Goal: Transaction & Acquisition: Purchase product/service

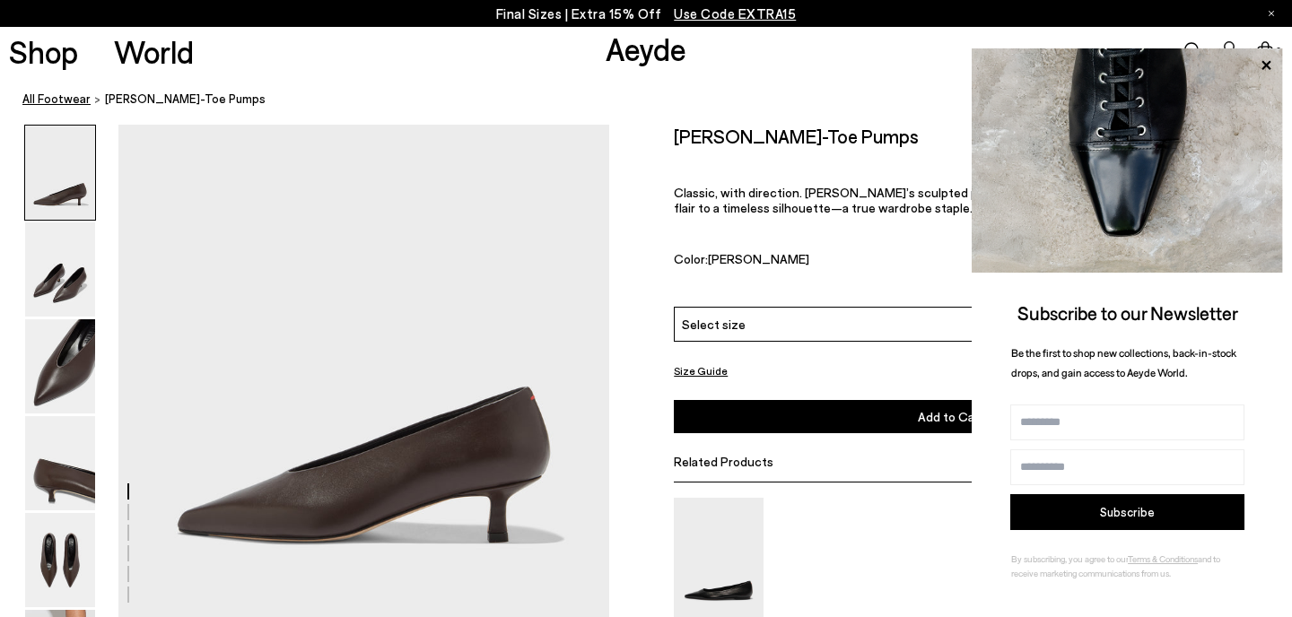
click at [34, 103] on link "All Footwear" at bounding box center [56, 99] width 68 height 19
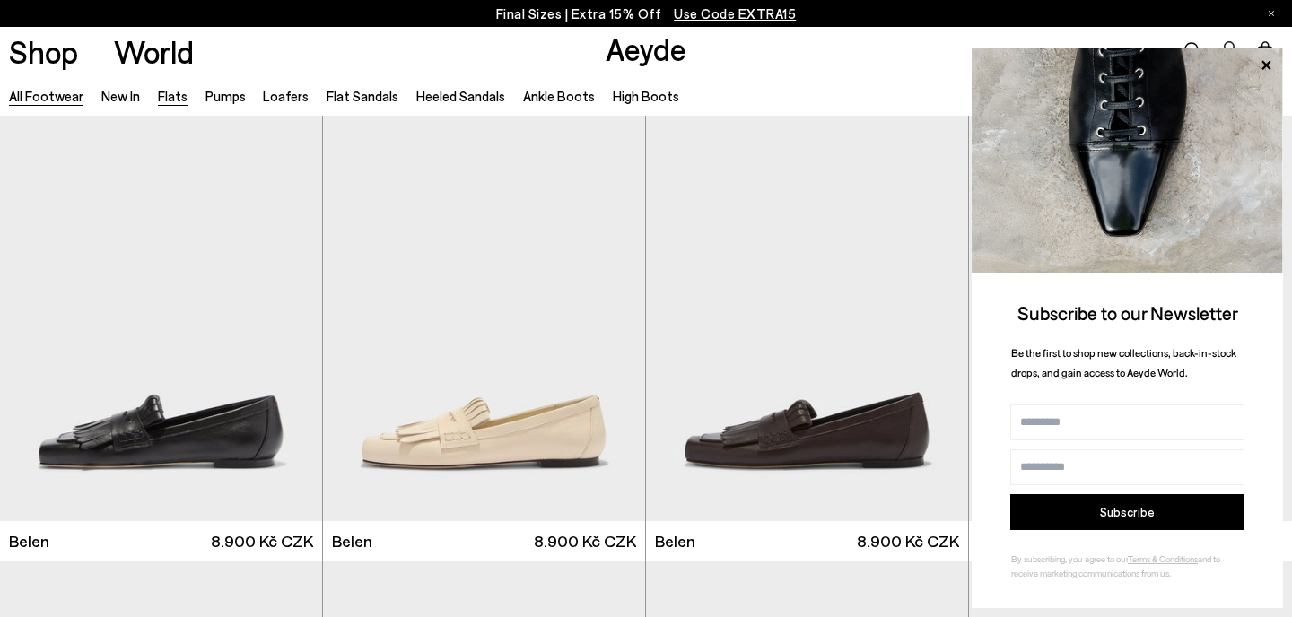
click at [160, 97] on link "Flats" at bounding box center [173, 96] width 30 height 16
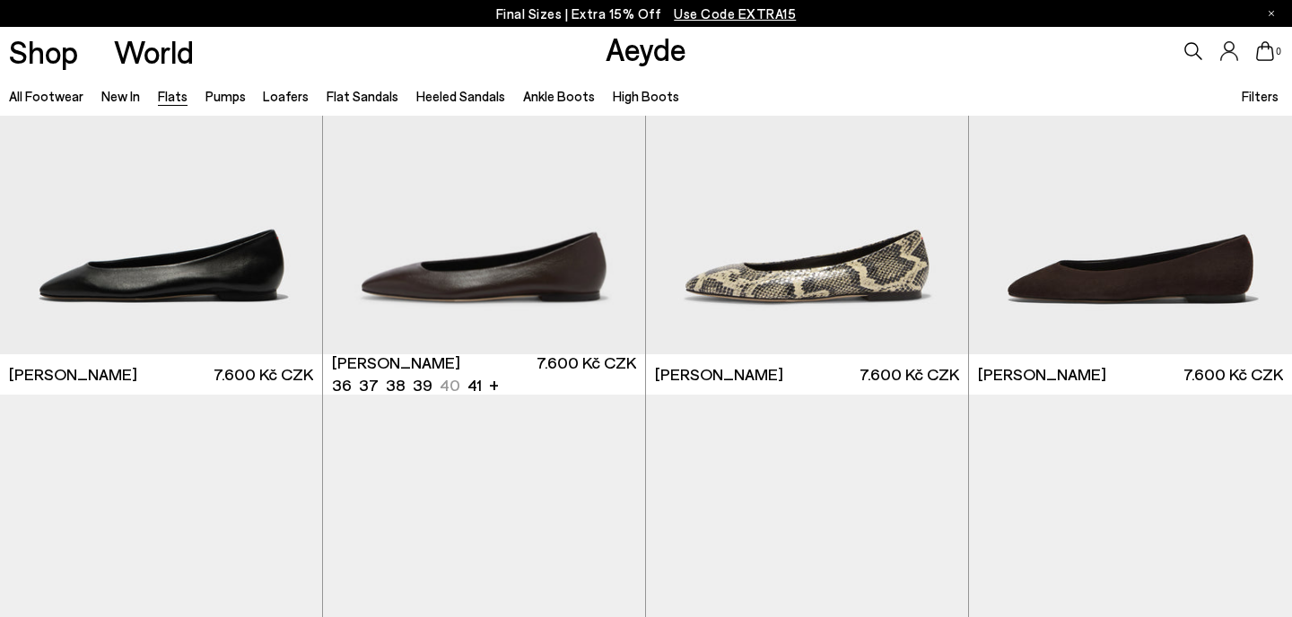
scroll to position [127, 0]
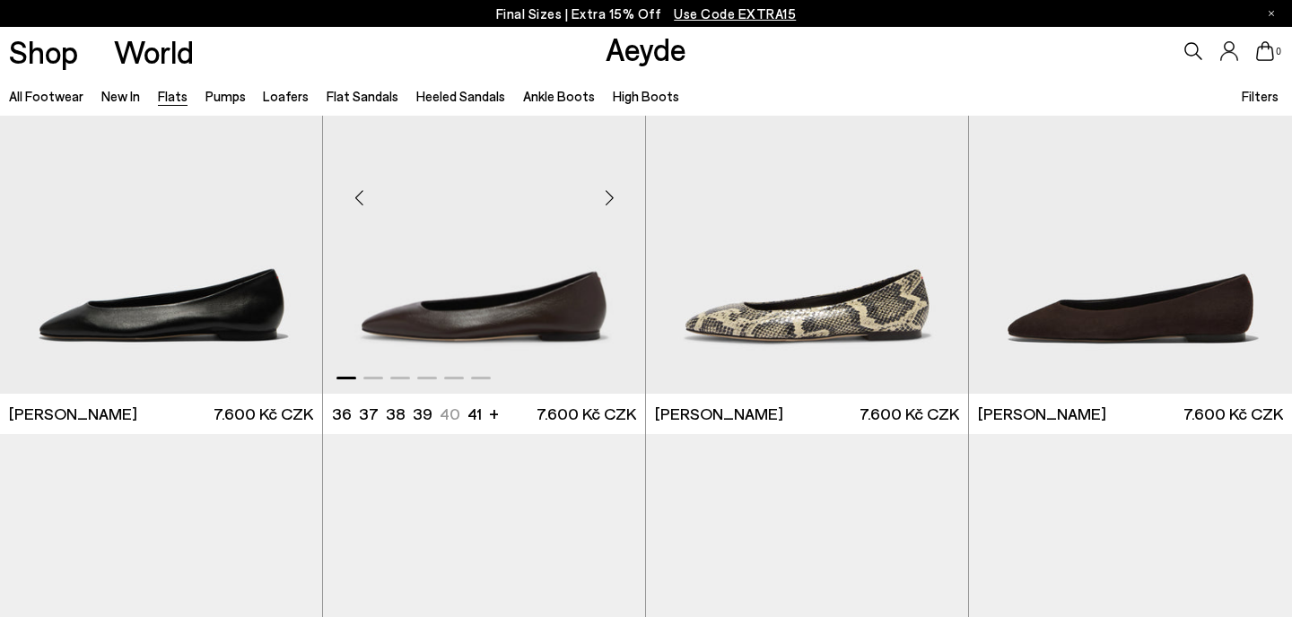
click at [607, 199] on div "Next slide" at bounding box center [609, 198] width 54 height 54
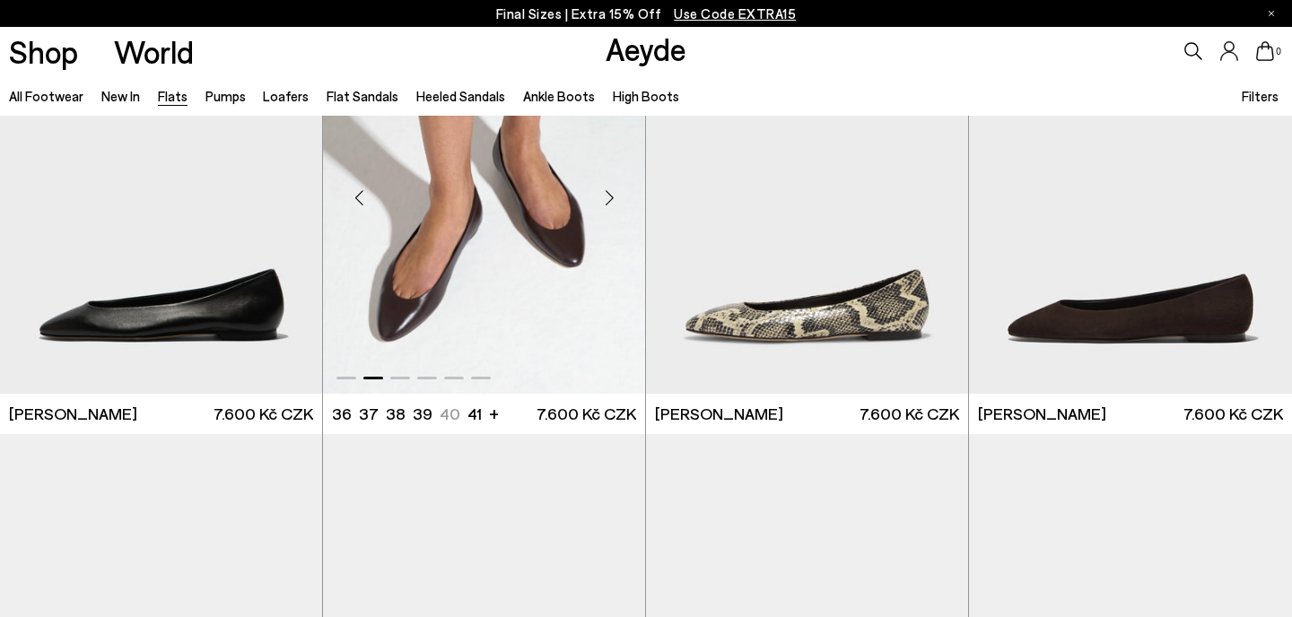
click at [607, 199] on div "Next slide" at bounding box center [609, 198] width 54 height 54
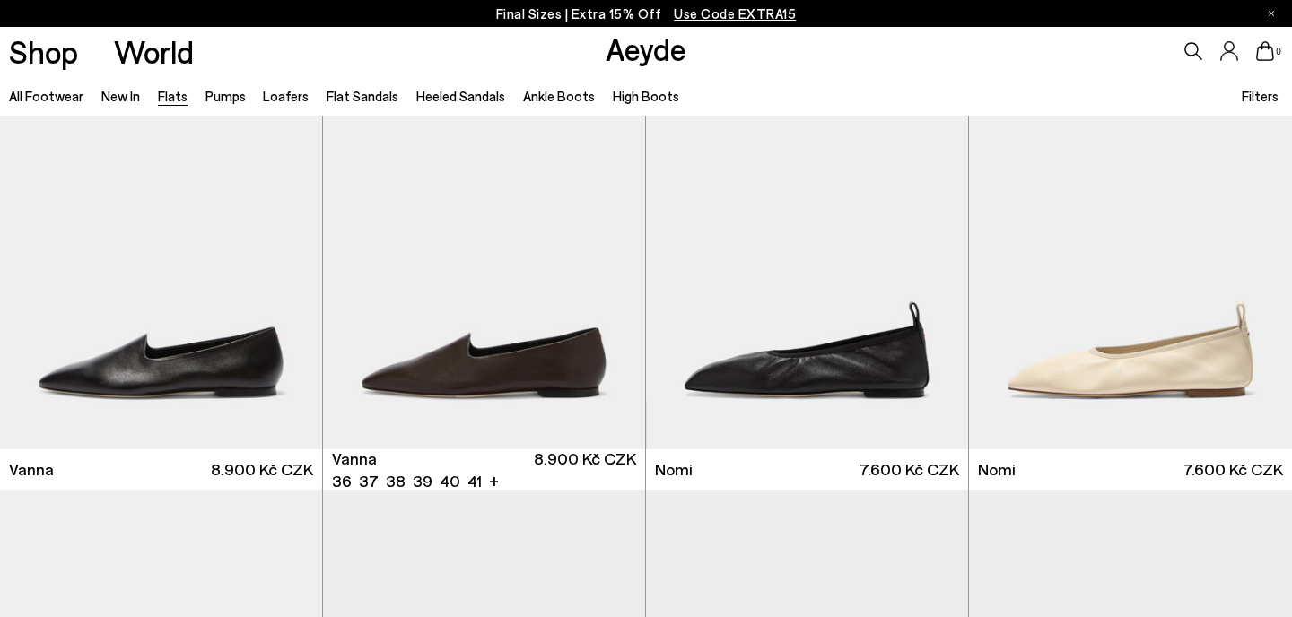
scroll to position [848, 0]
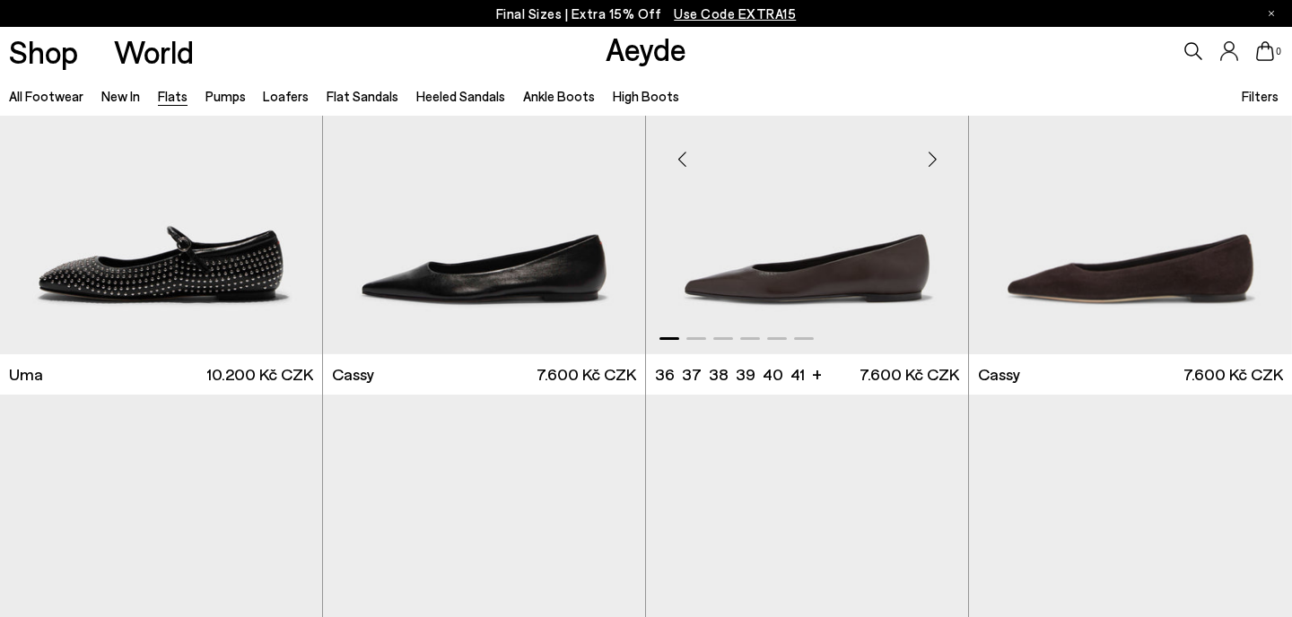
scroll to position [1878, 0]
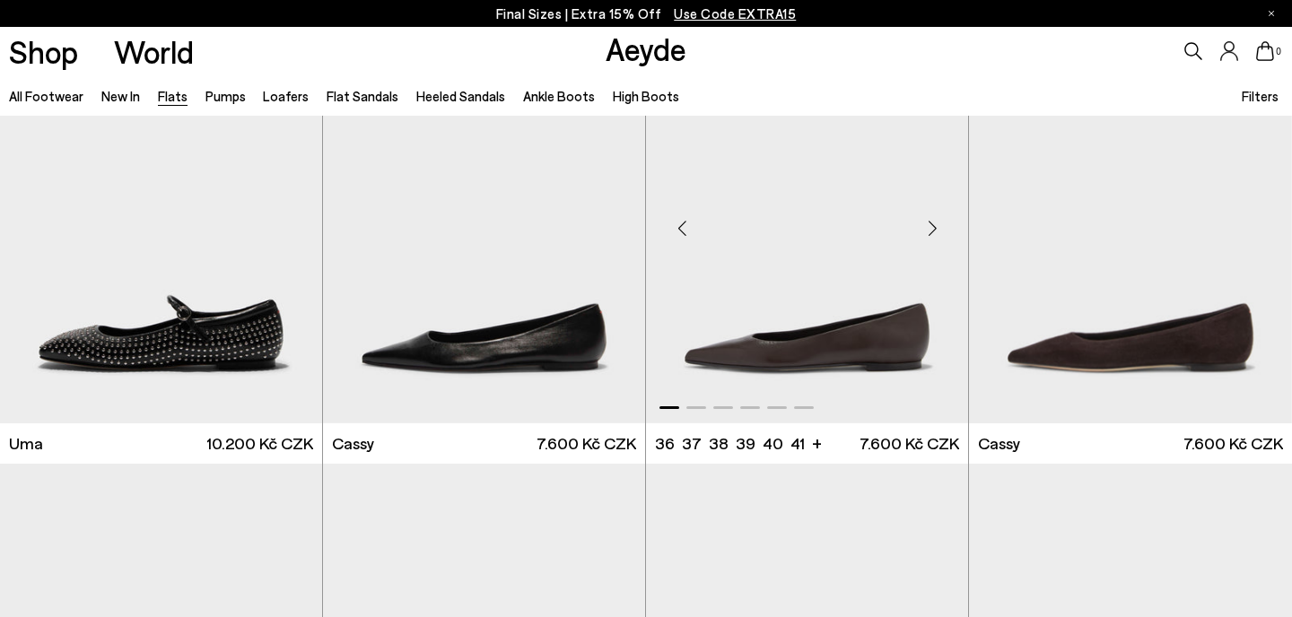
click at [933, 226] on div "Next slide" at bounding box center [932, 229] width 54 height 54
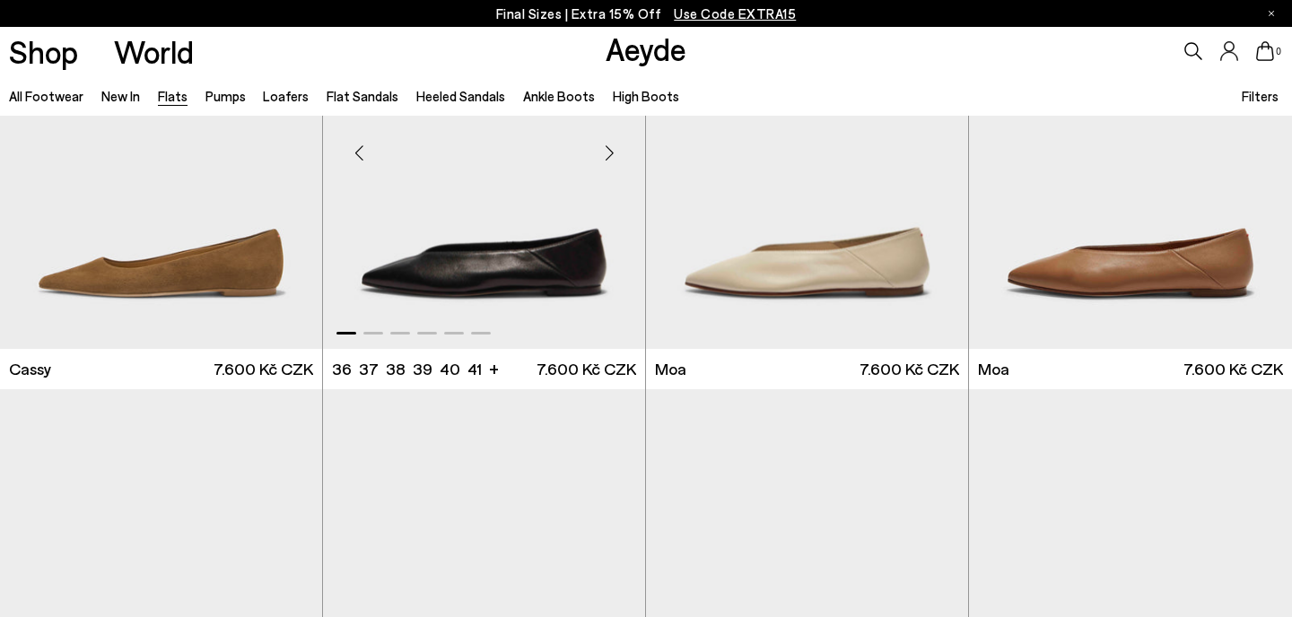
scroll to position [2359, 0]
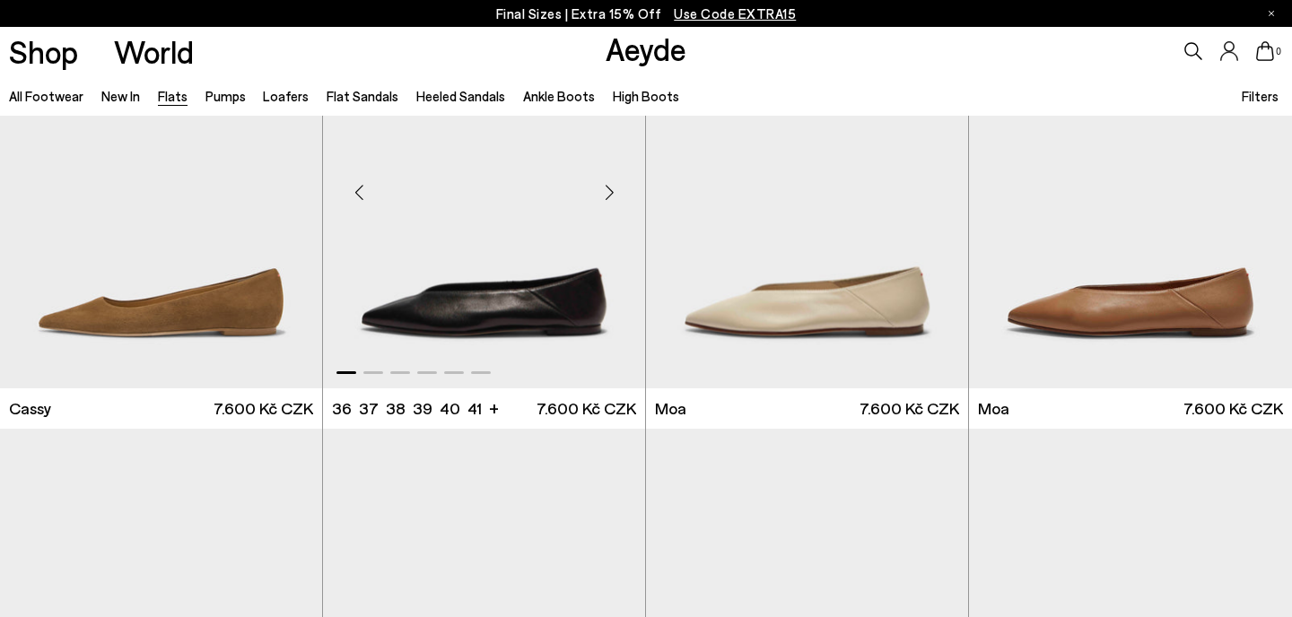
click at [606, 186] on div "Next slide" at bounding box center [609, 193] width 54 height 54
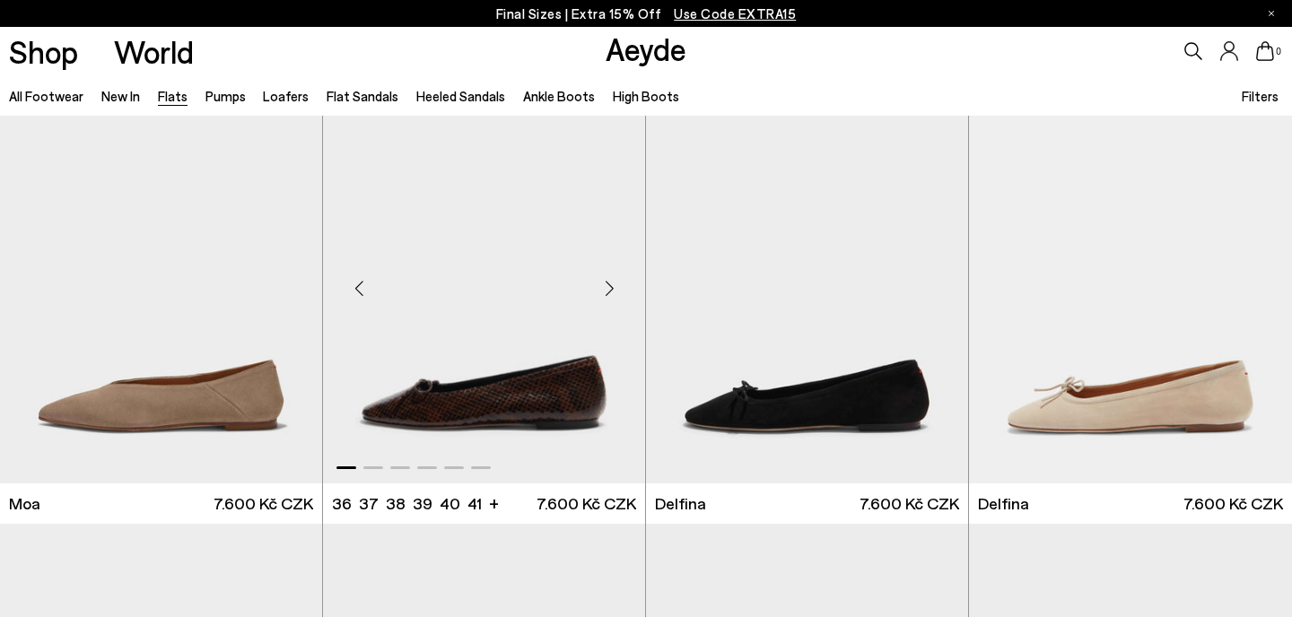
scroll to position [3303, 0]
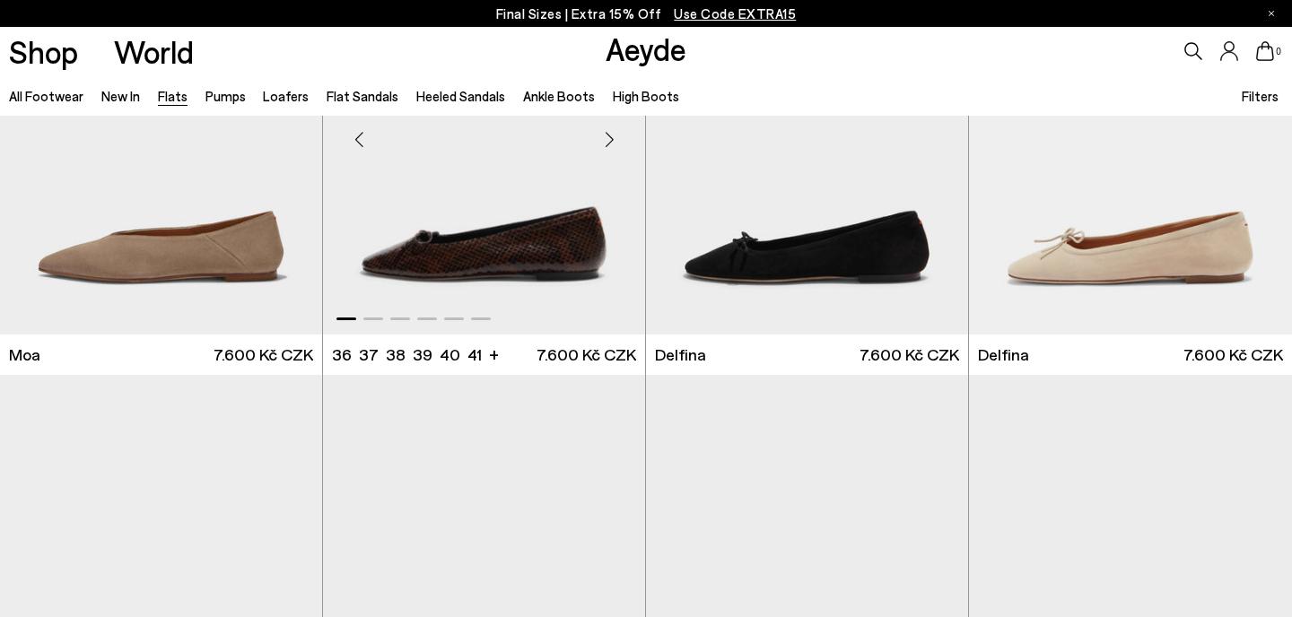
click at [612, 137] on div "Next slide" at bounding box center [609, 140] width 54 height 54
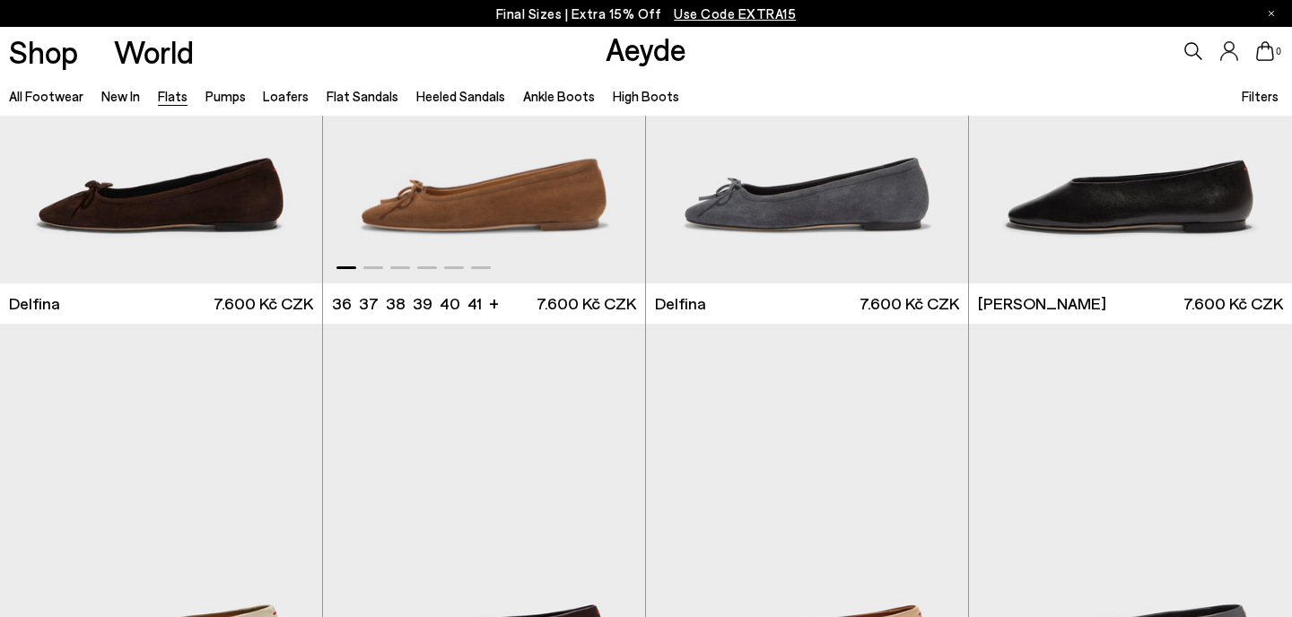
scroll to position [3642, 0]
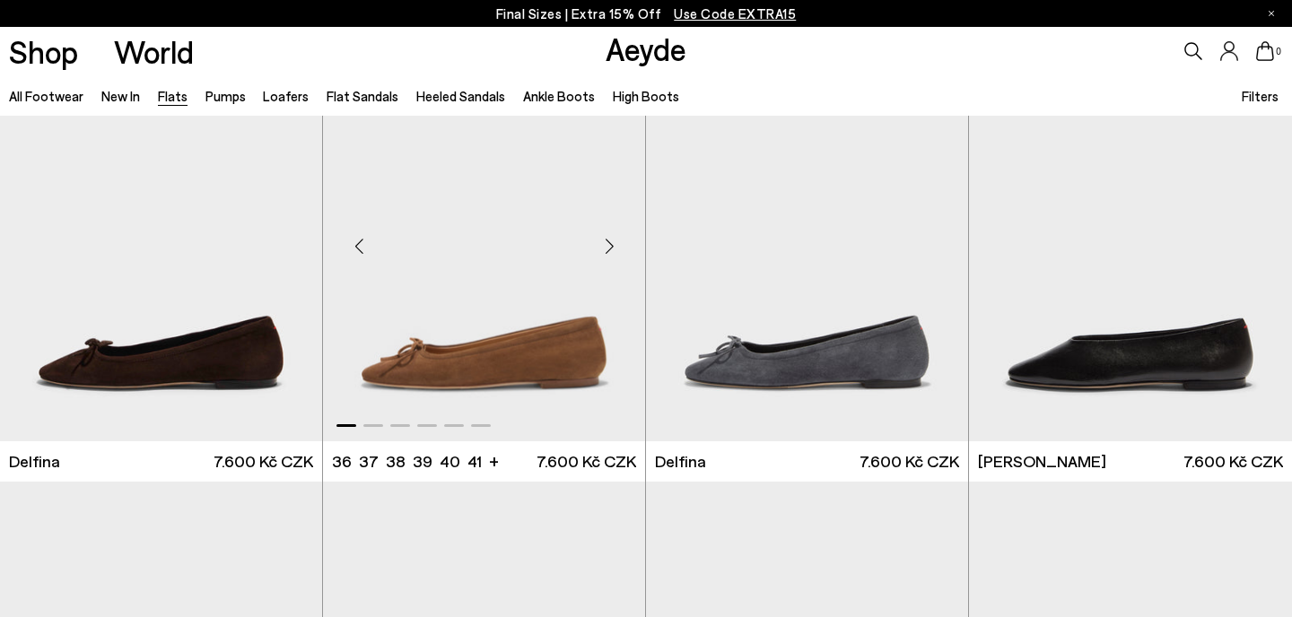
click at [608, 247] on div "Next slide" at bounding box center [609, 246] width 54 height 54
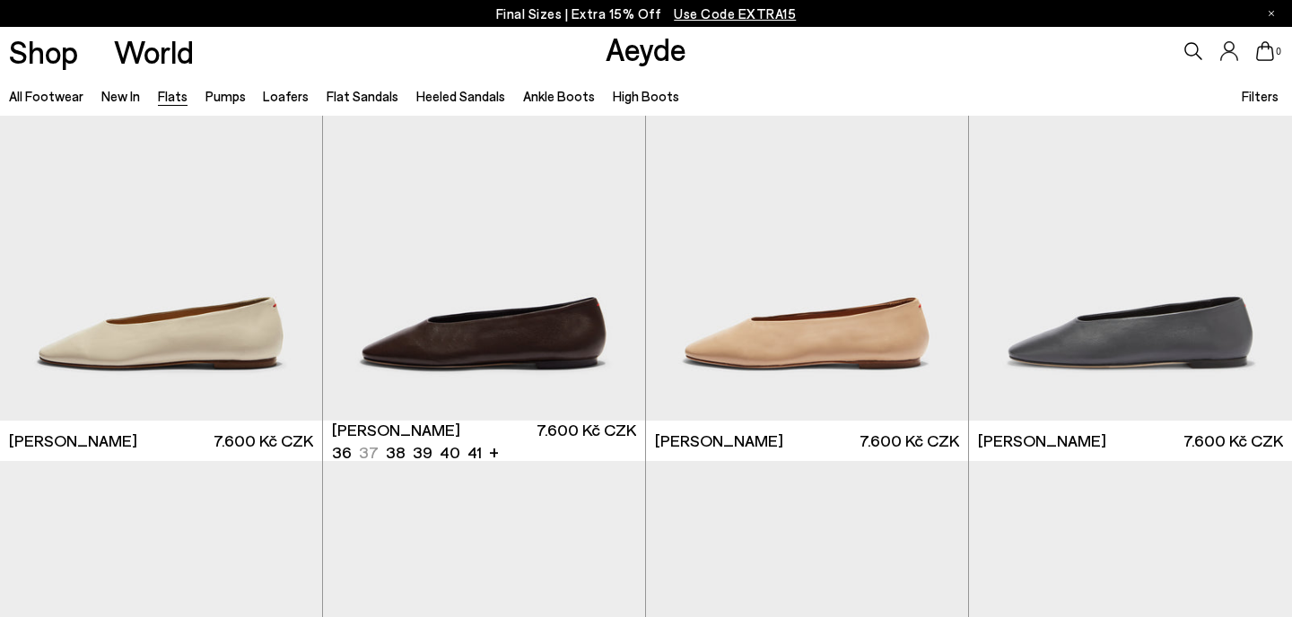
scroll to position [4109, 0]
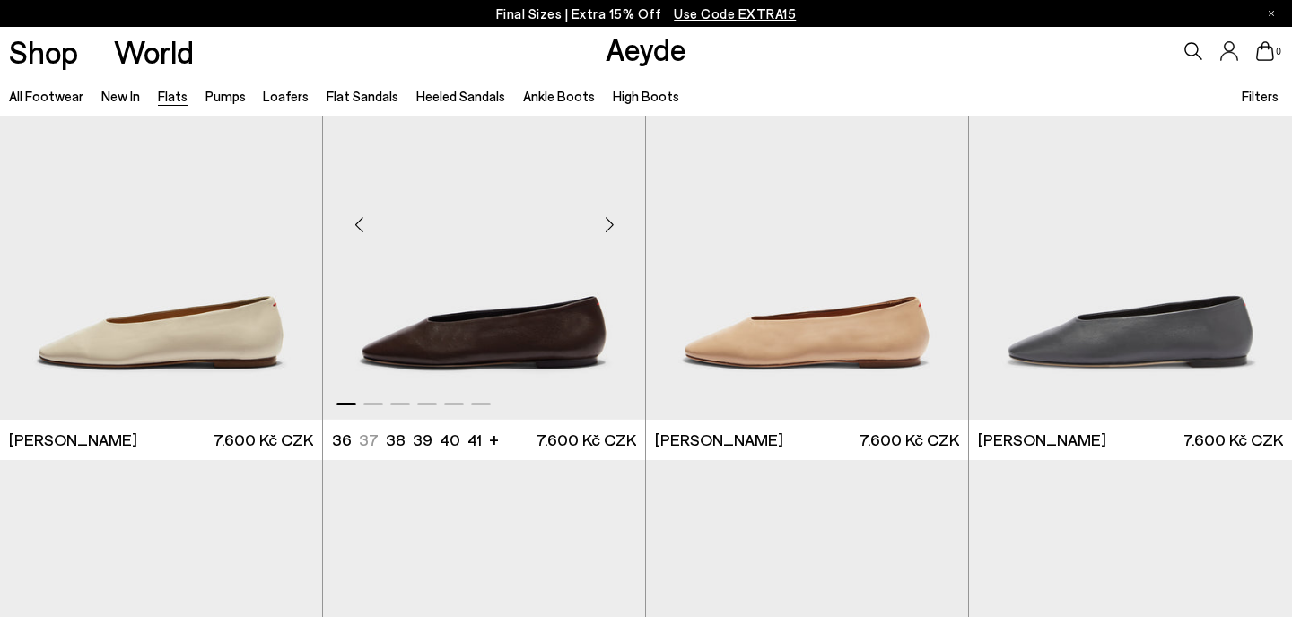
click at [611, 223] on div "Next slide" at bounding box center [609, 225] width 54 height 54
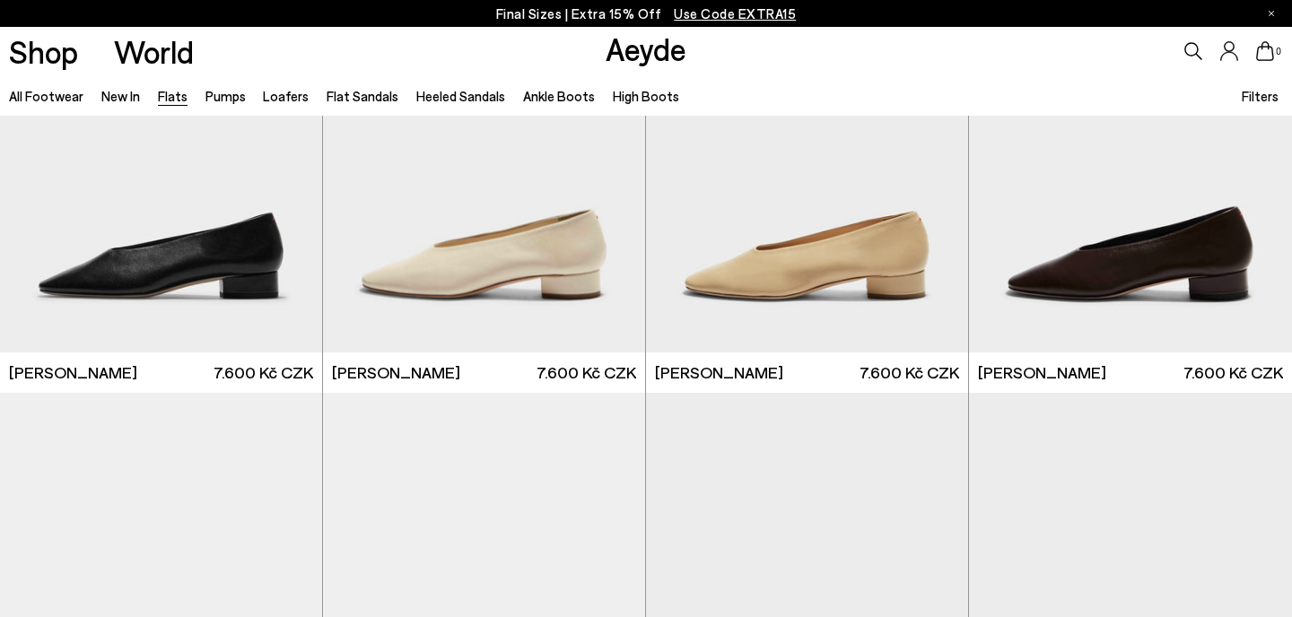
scroll to position [4619, 0]
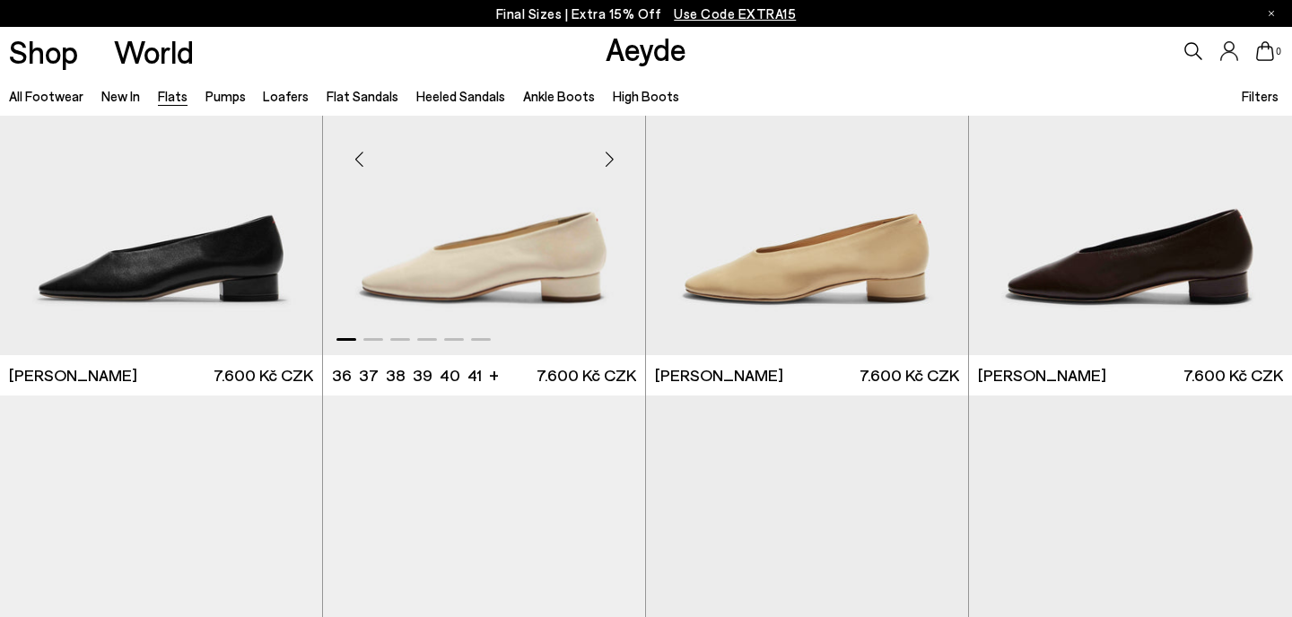
click at [606, 156] on div "Next slide" at bounding box center [609, 160] width 54 height 54
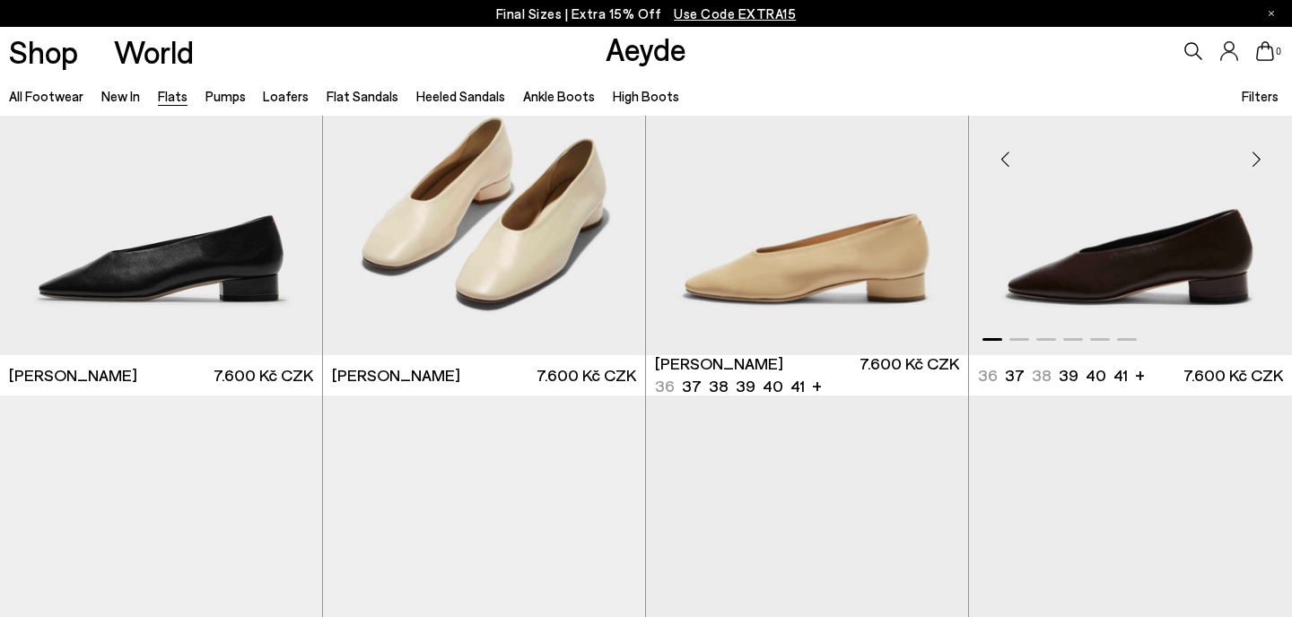
scroll to position [4563, 0]
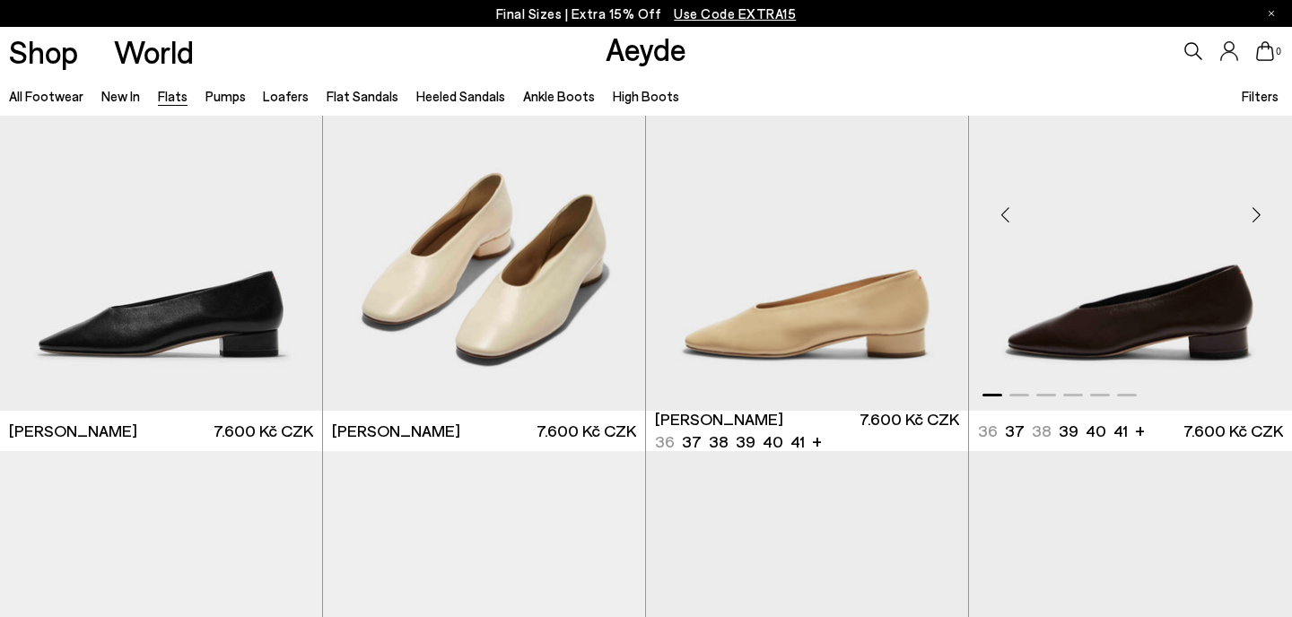
click at [1255, 209] on div "Next slide" at bounding box center [1256, 215] width 54 height 54
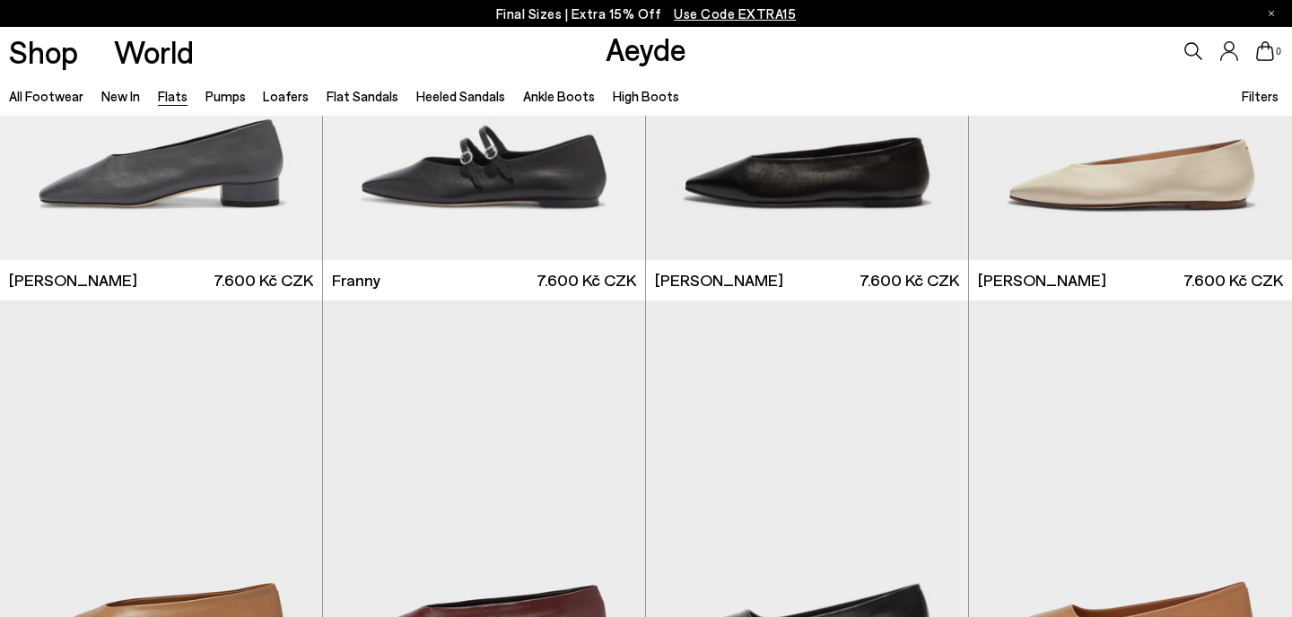
scroll to position [5551, 0]
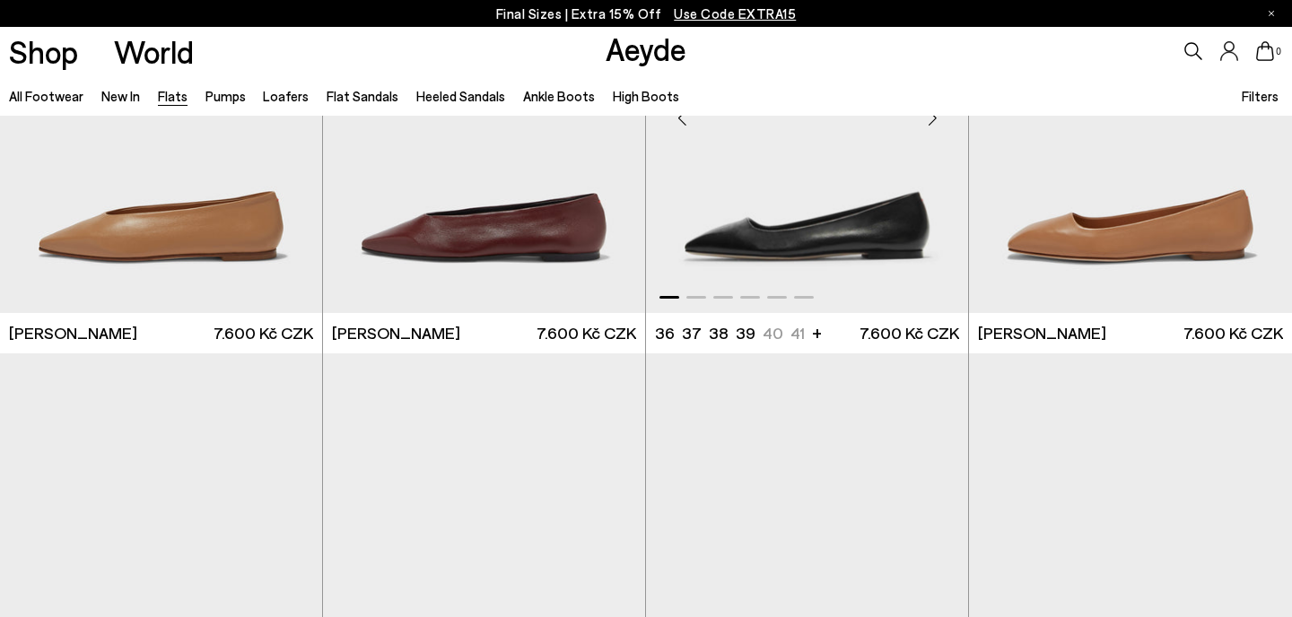
click at [932, 122] on div "Next slide" at bounding box center [932, 118] width 54 height 54
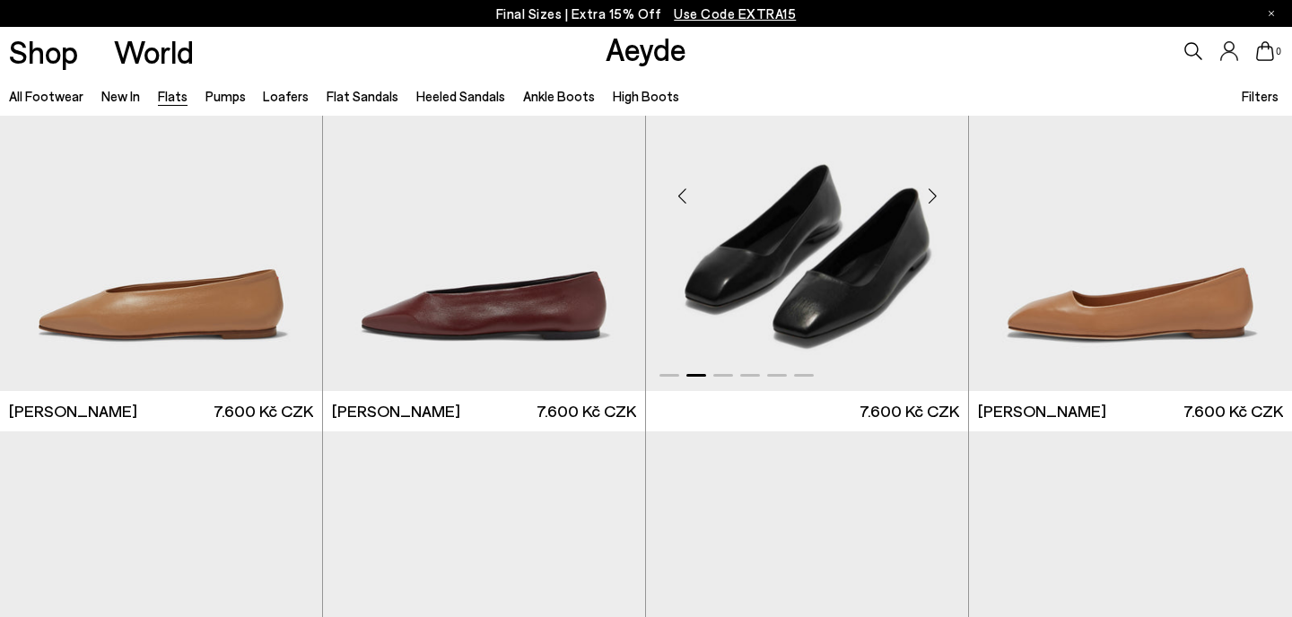
scroll to position [7397, 0]
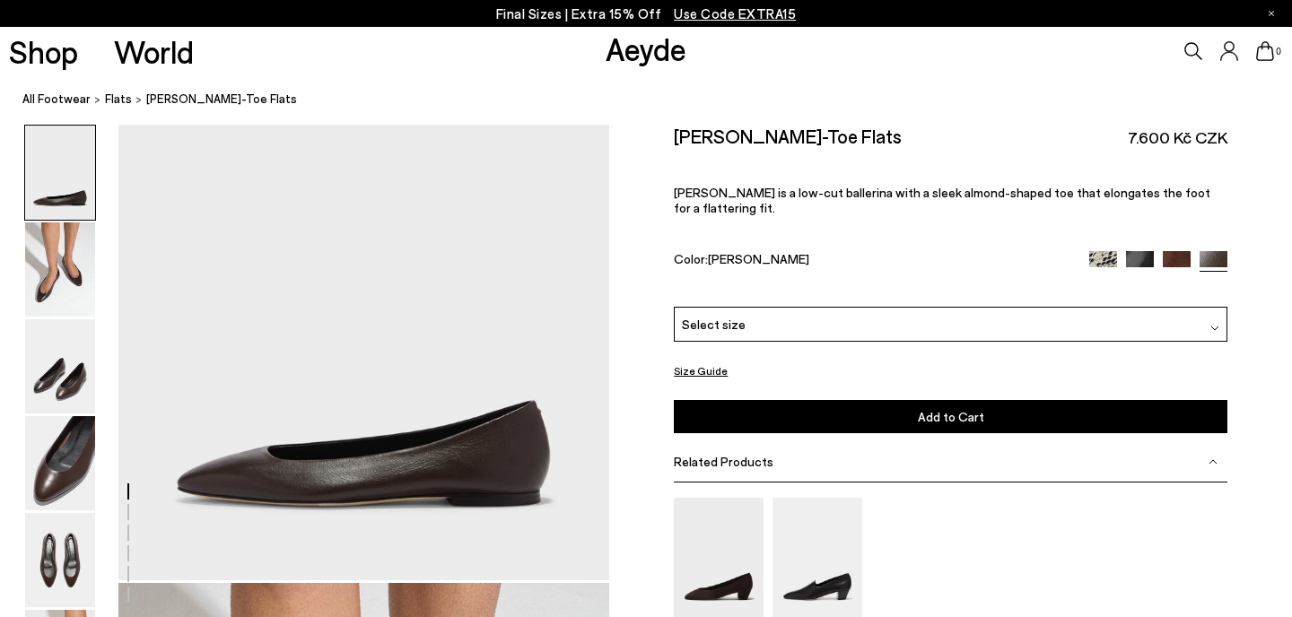
scroll to position [42, 0]
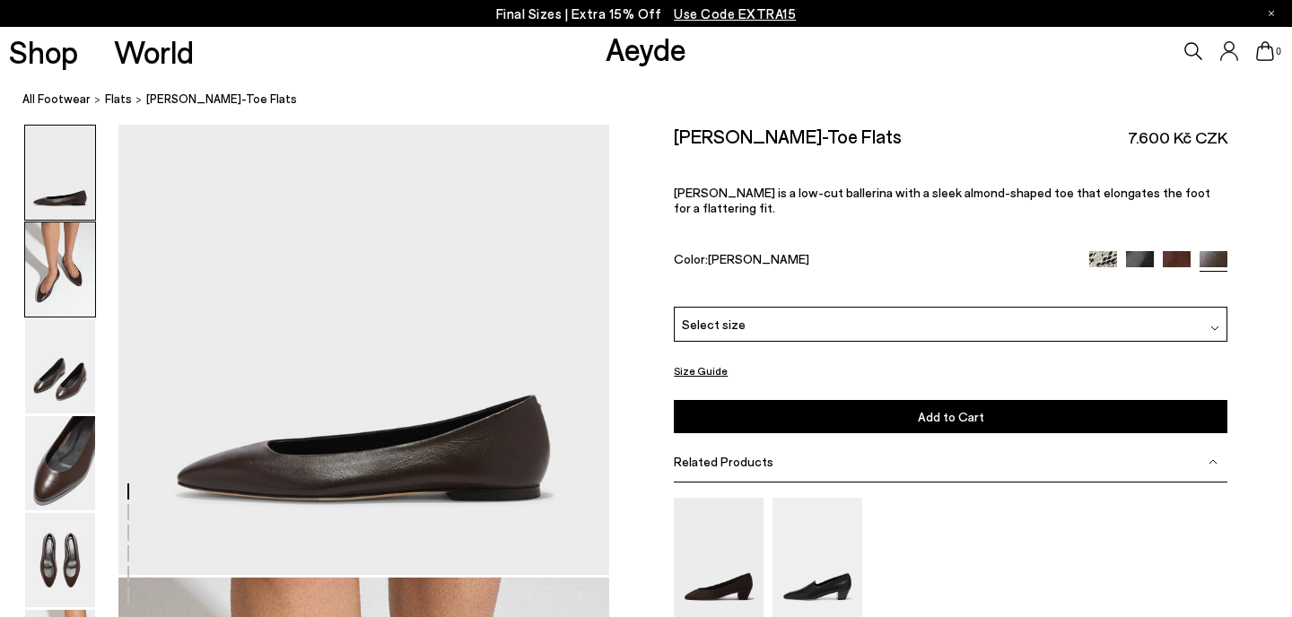
click at [74, 242] on img at bounding box center [60, 269] width 70 height 94
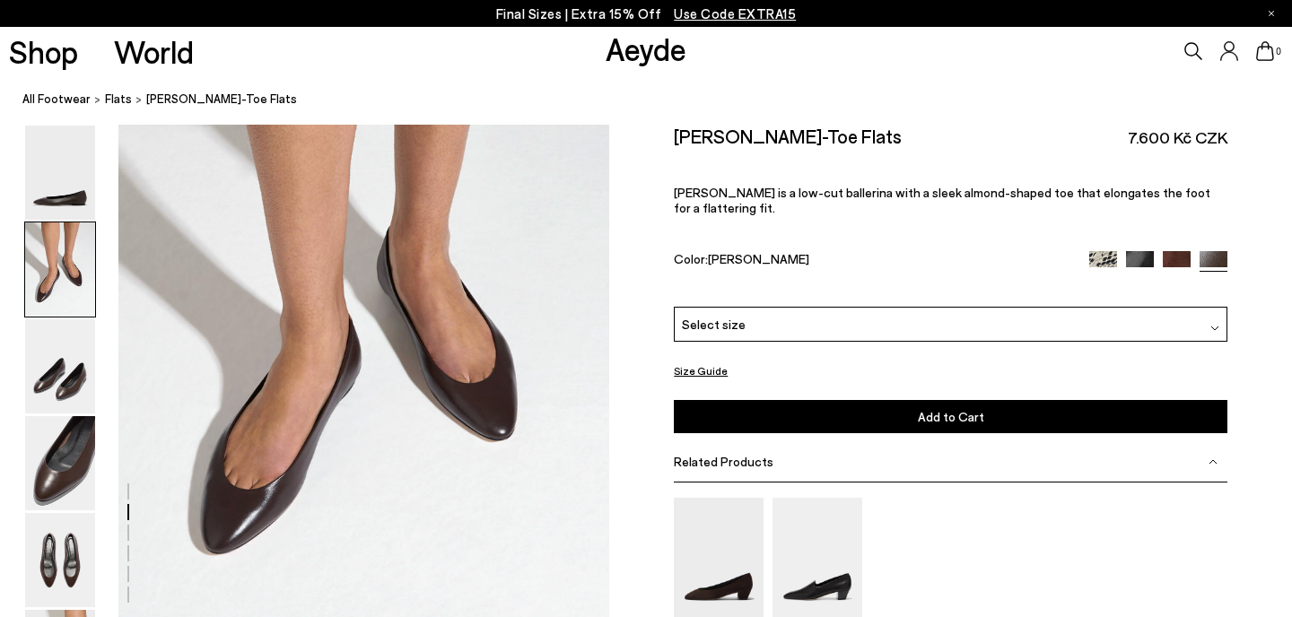
scroll to position [624, 0]
click at [780, 307] on div "Select size" at bounding box center [950, 324] width 553 height 35
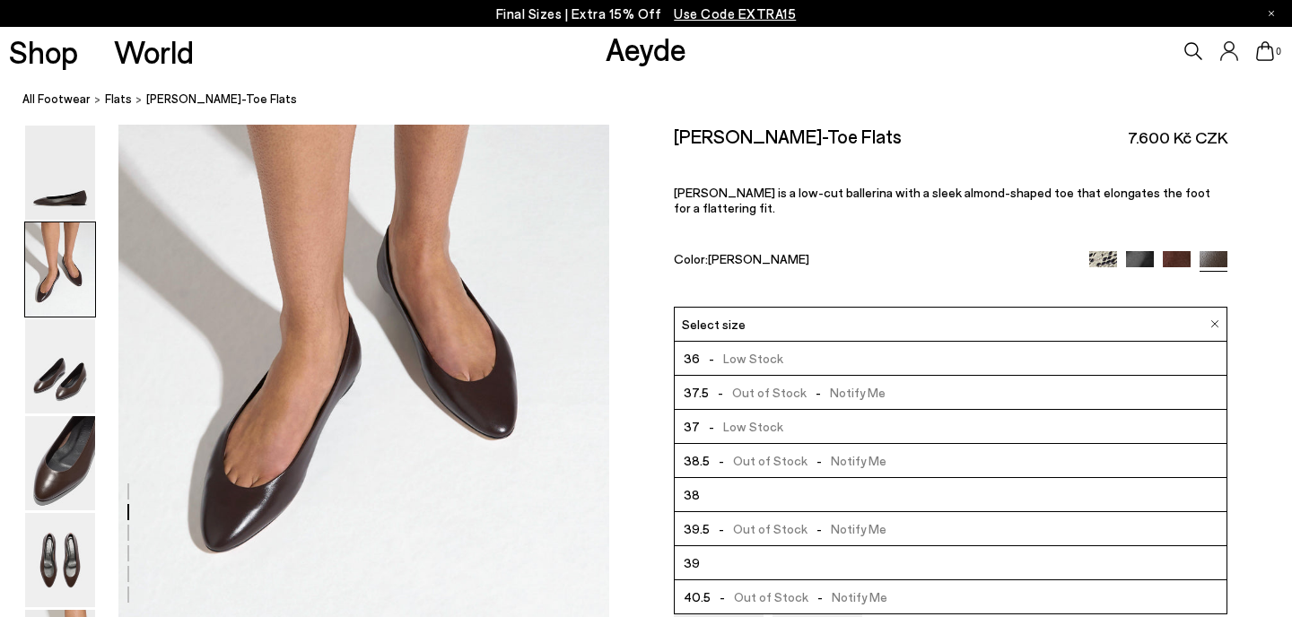
scroll to position [102, 0]
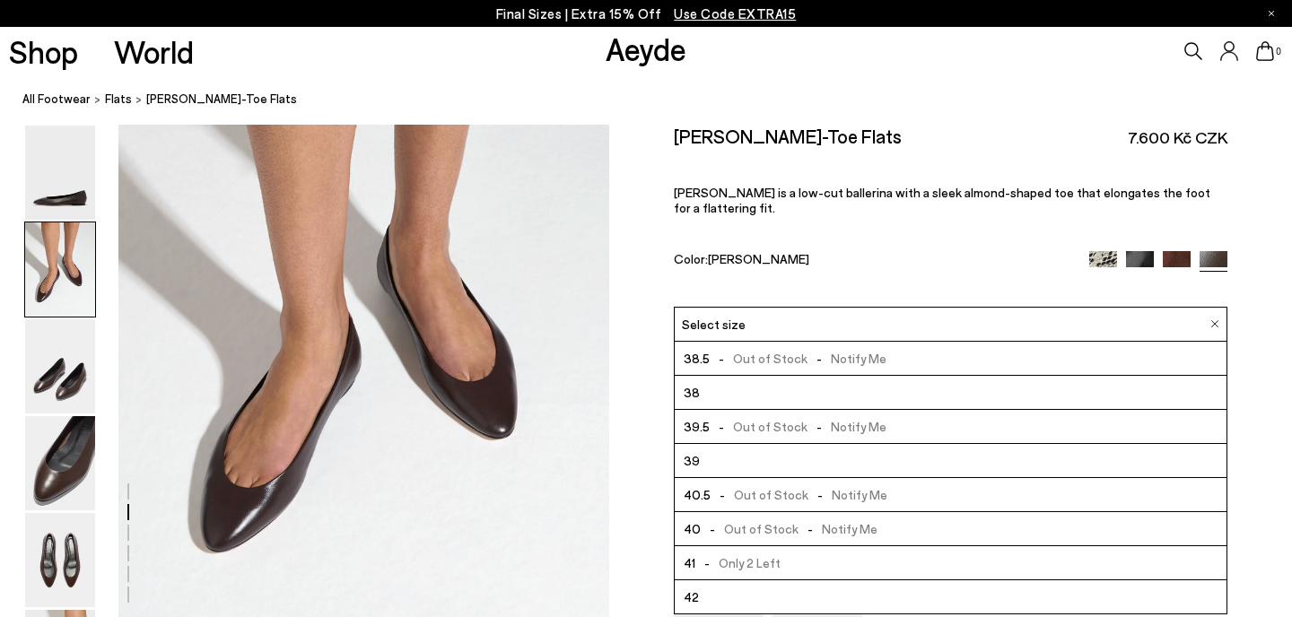
click at [754, 583] on li "42" at bounding box center [951, 597] width 552 height 34
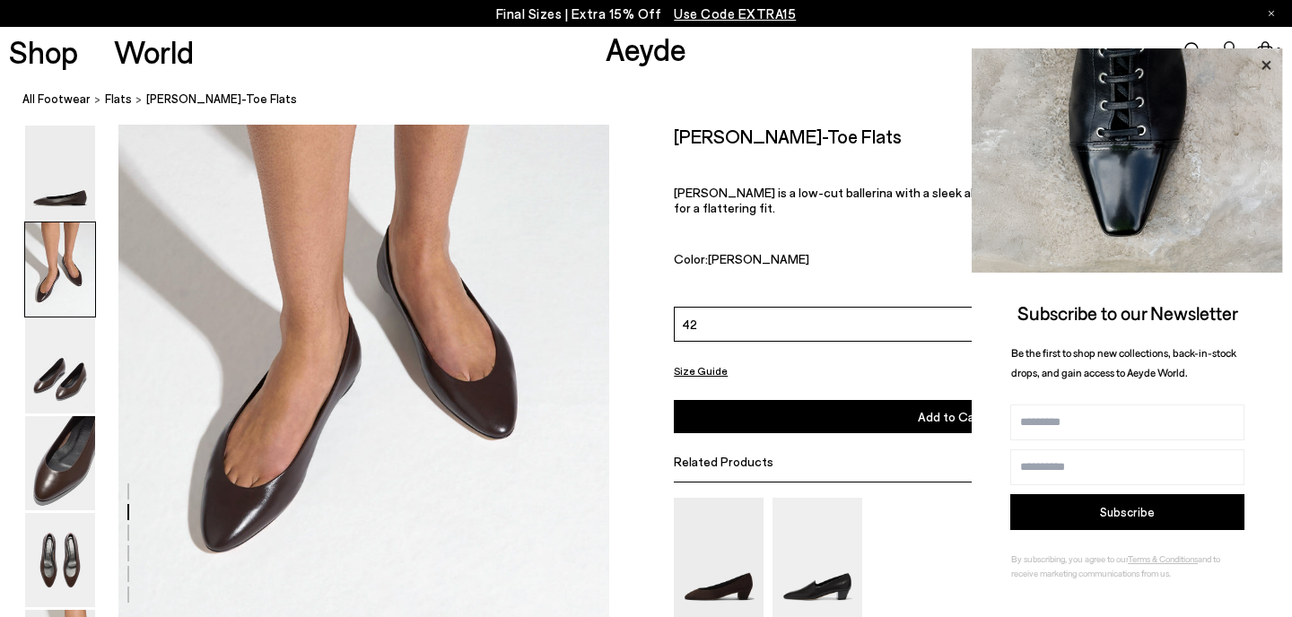
click at [1260, 65] on icon at bounding box center [1265, 65] width 23 height 23
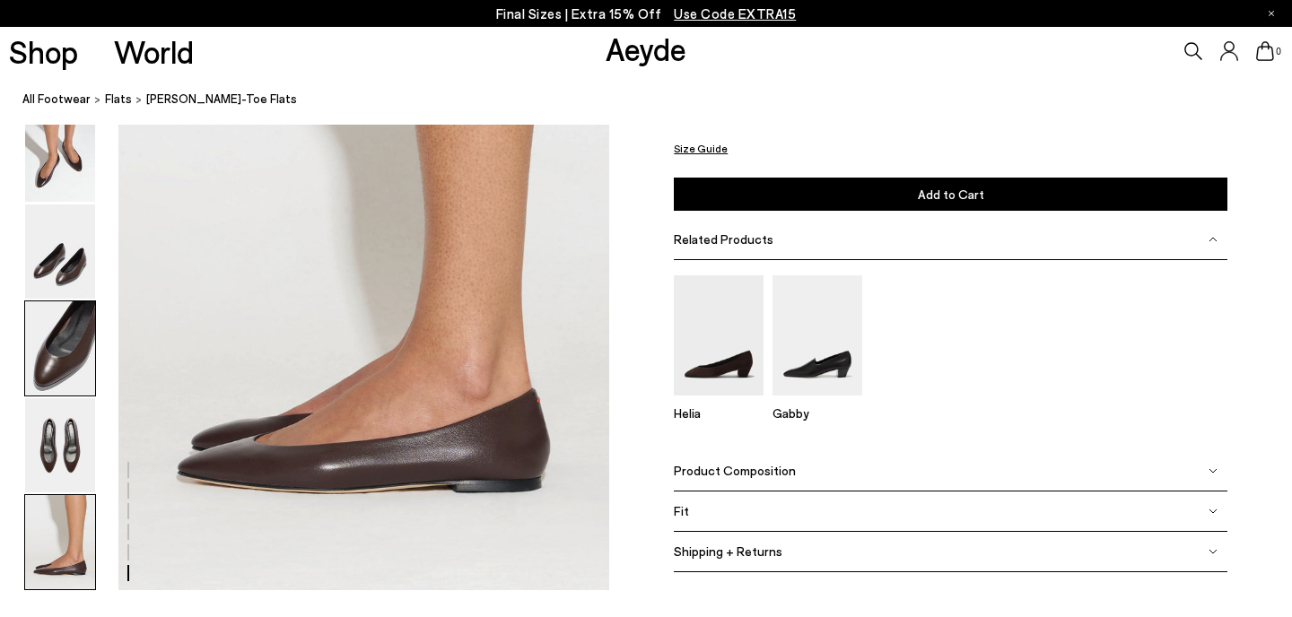
scroll to position [3328, 0]
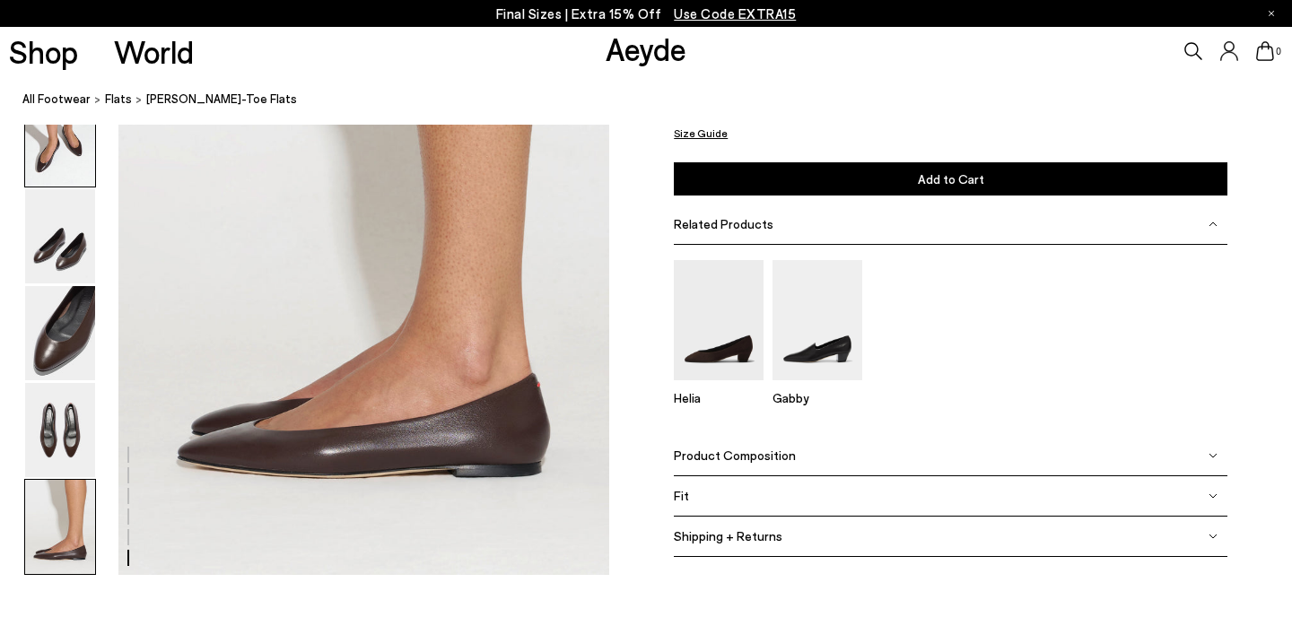
click at [64, 144] on img at bounding box center [60, 139] width 70 height 94
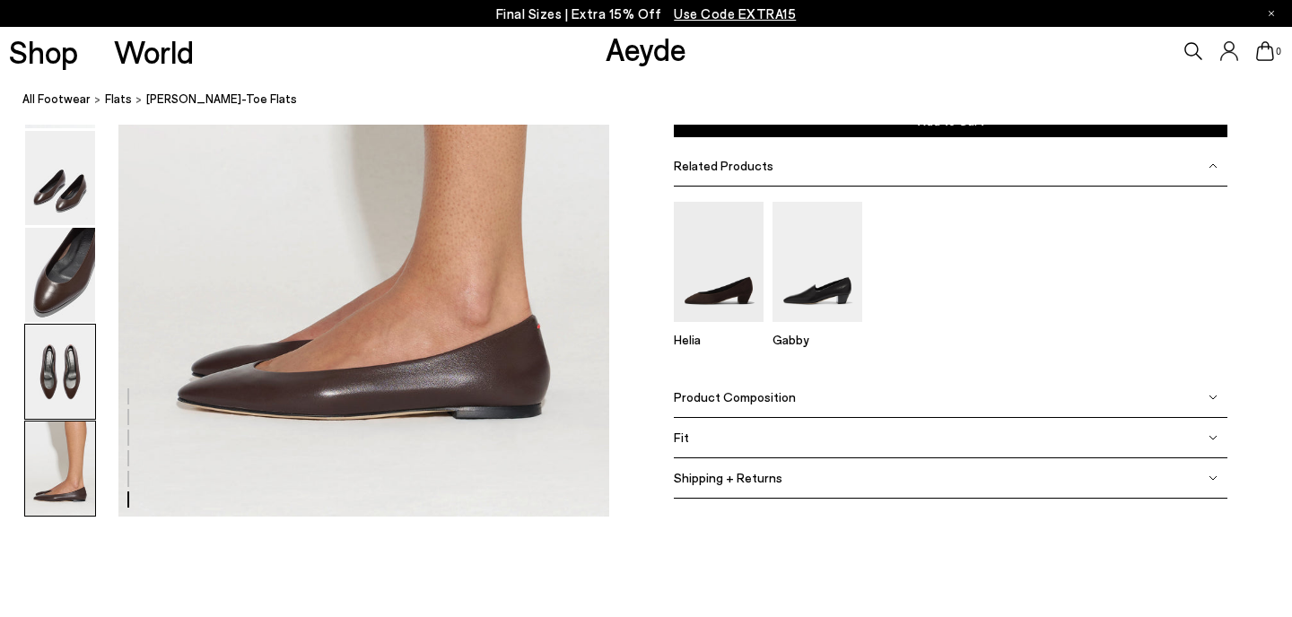
scroll to position [3375, 0]
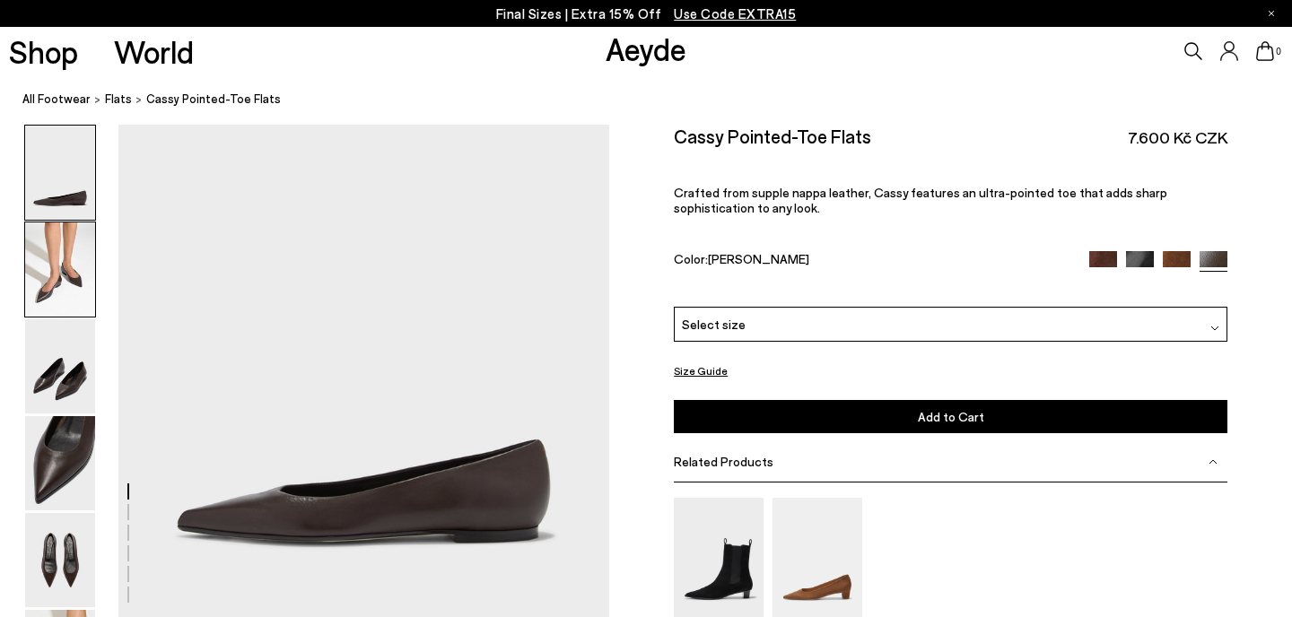
click at [43, 273] on img at bounding box center [60, 269] width 70 height 94
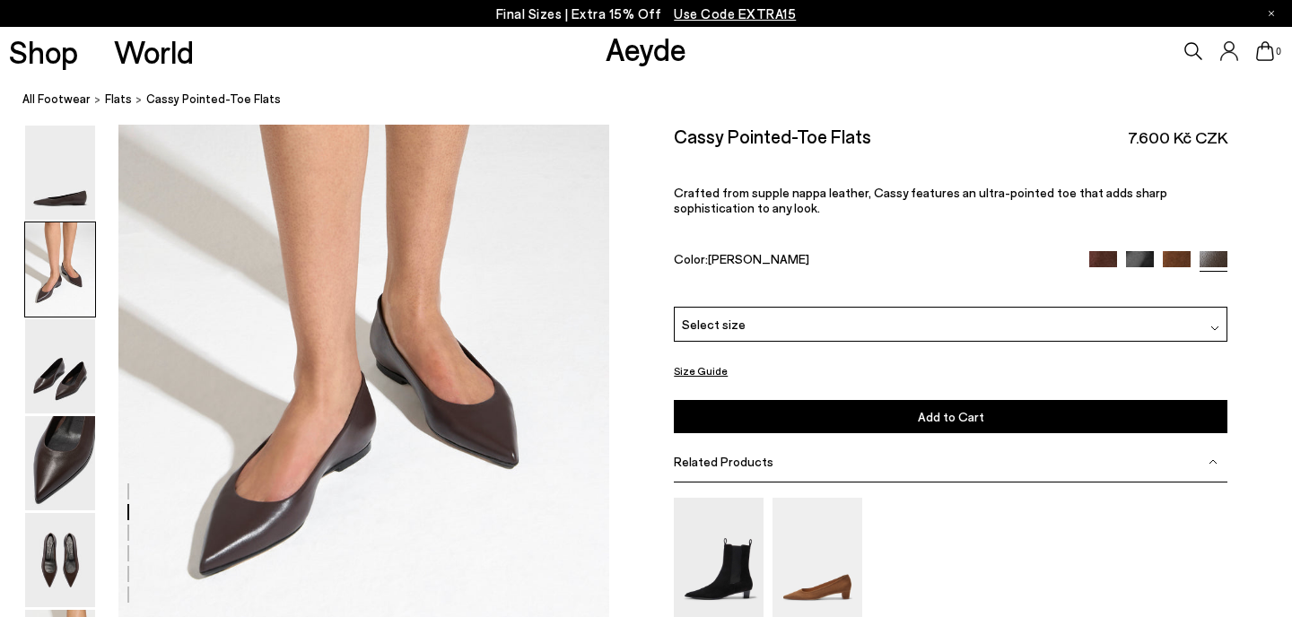
scroll to position [607, 0]
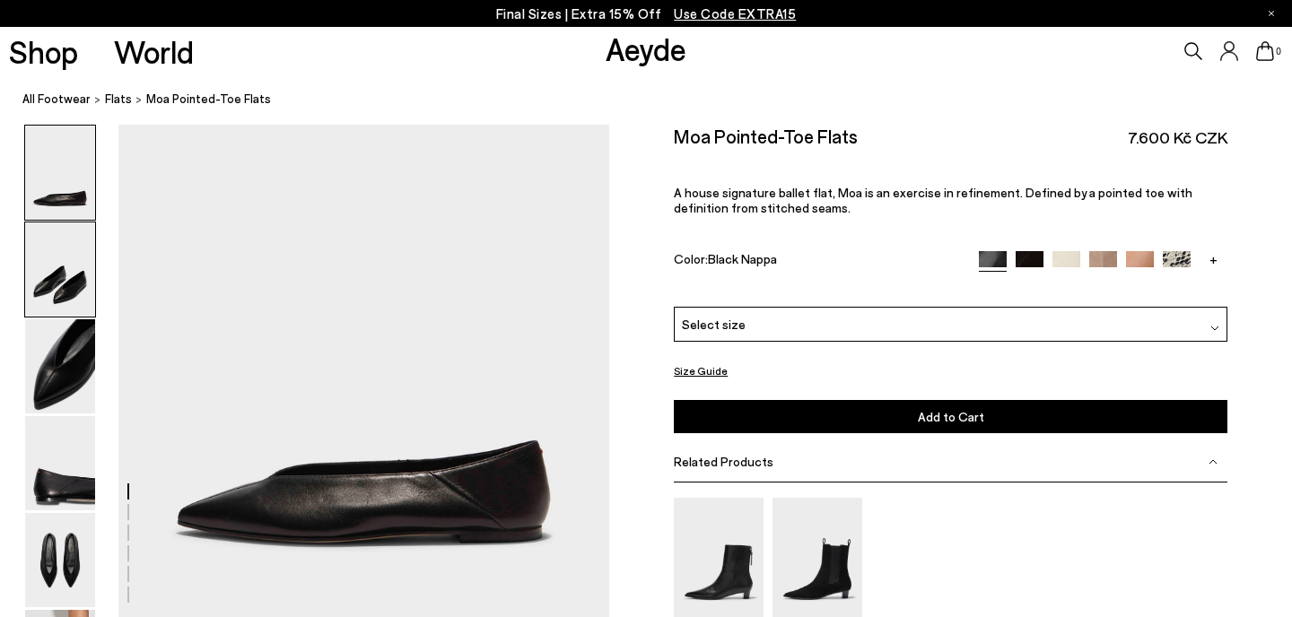
click at [40, 294] on img at bounding box center [60, 269] width 70 height 94
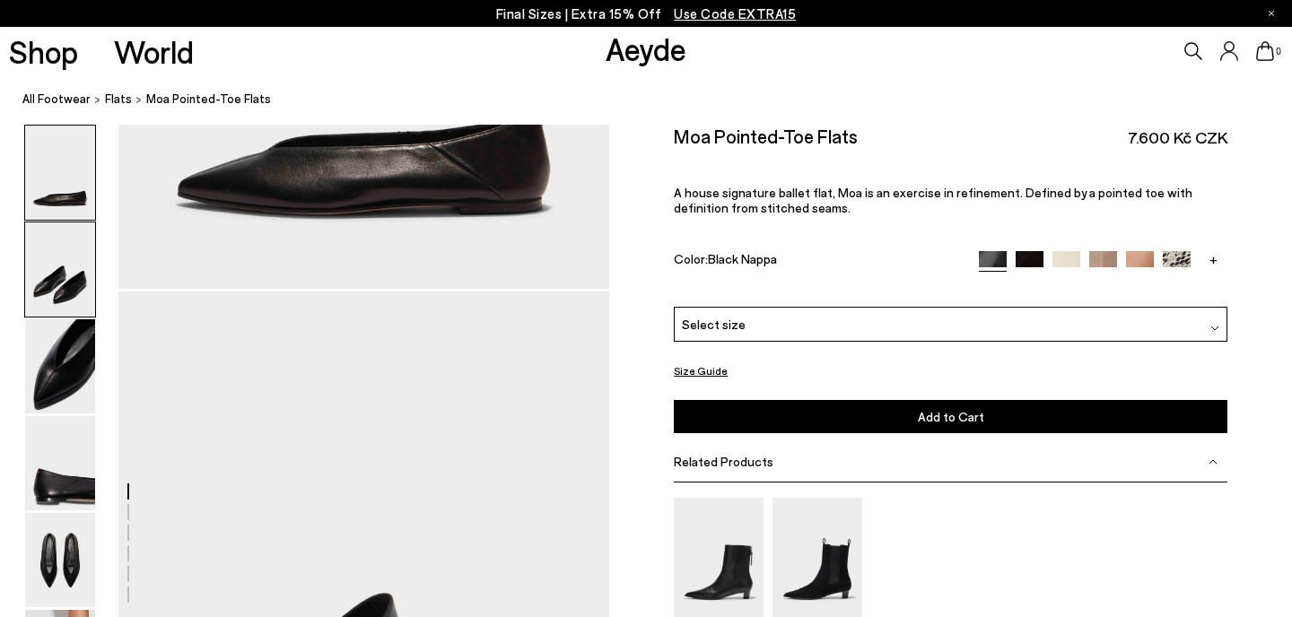
scroll to position [497, 0]
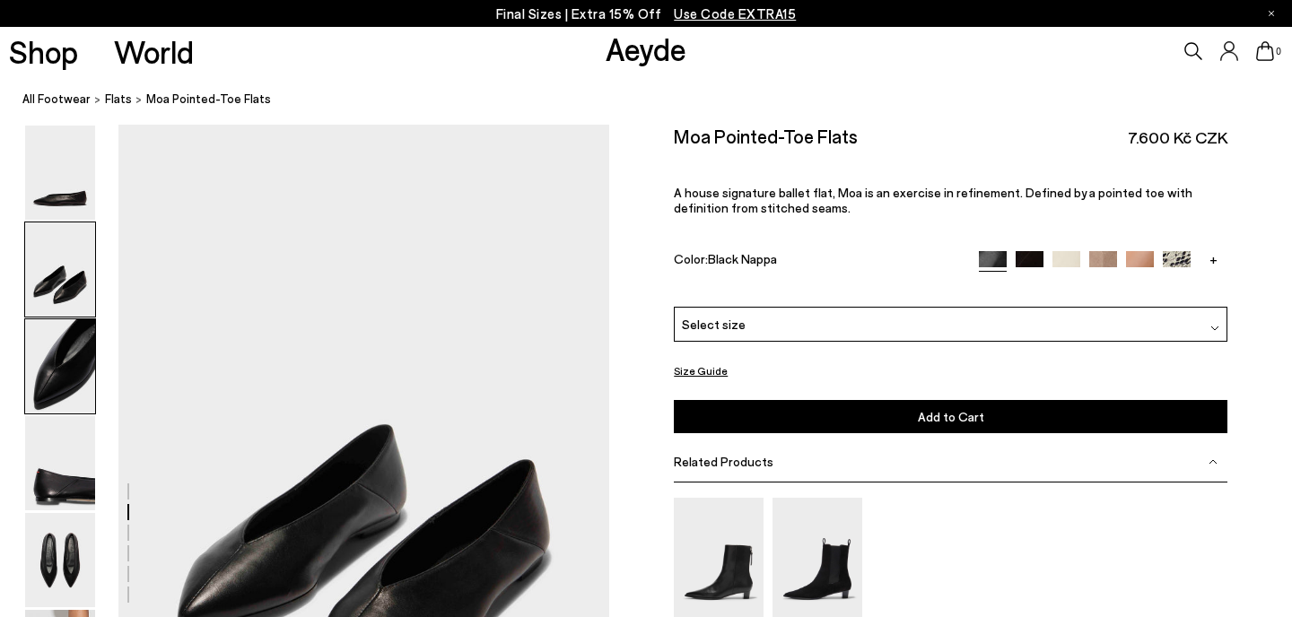
click at [45, 379] on img at bounding box center [60, 366] width 70 height 94
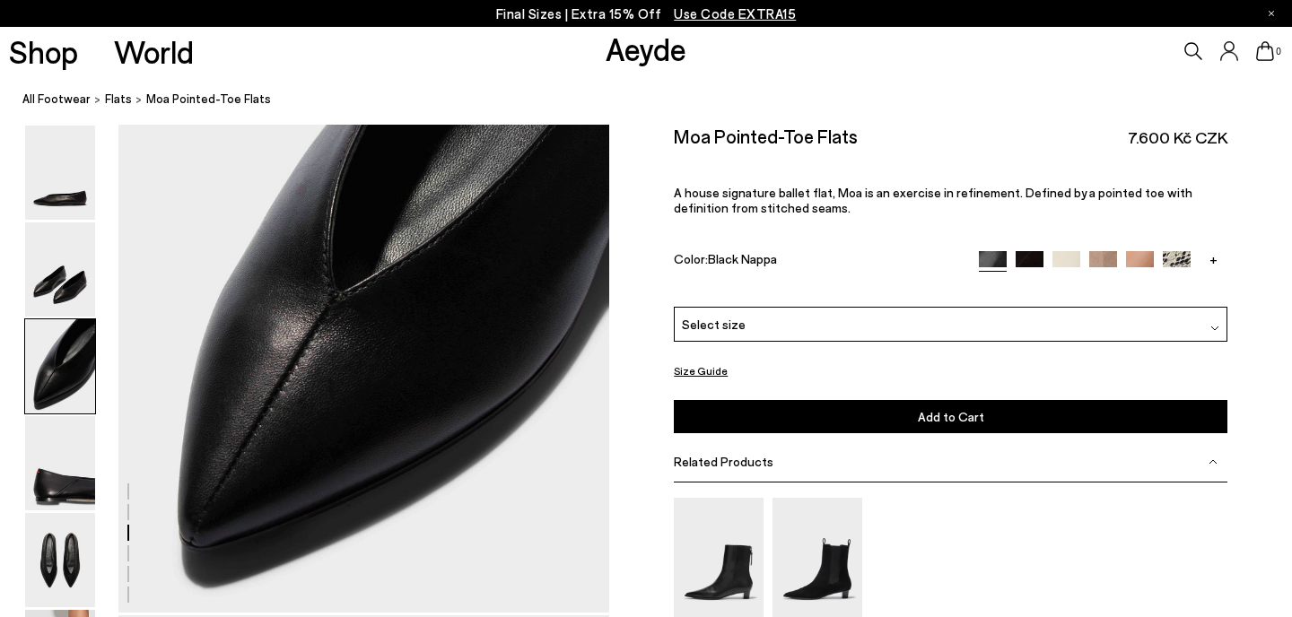
scroll to position [1320, 0]
click at [1022, 255] on img at bounding box center [1029, 264] width 28 height 28
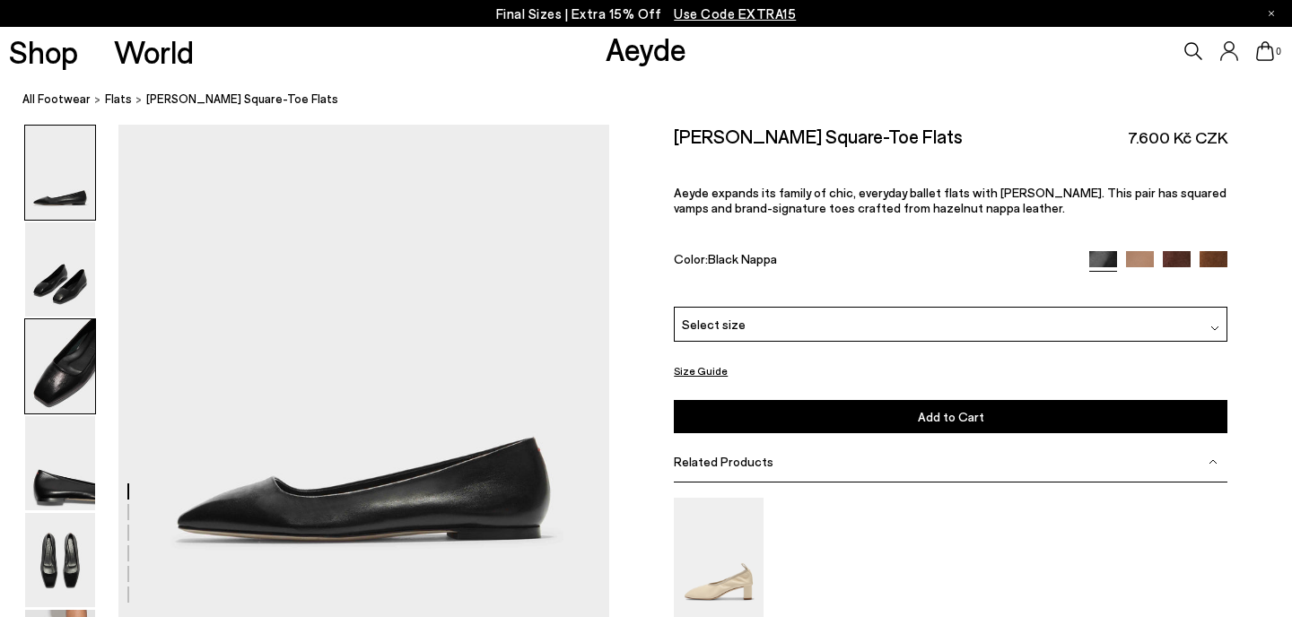
click at [79, 377] on img at bounding box center [60, 366] width 70 height 94
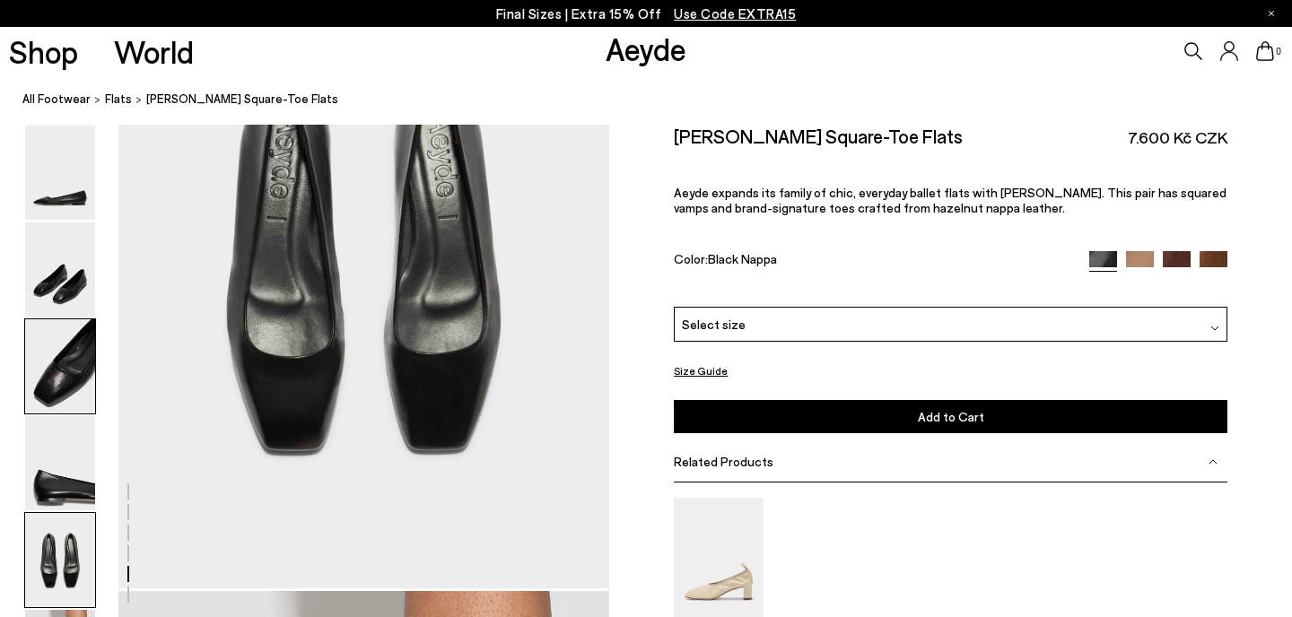
scroll to position [2657, 0]
click at [1140, 259] on img at bounding box center [1140, 264] width 28 height 28
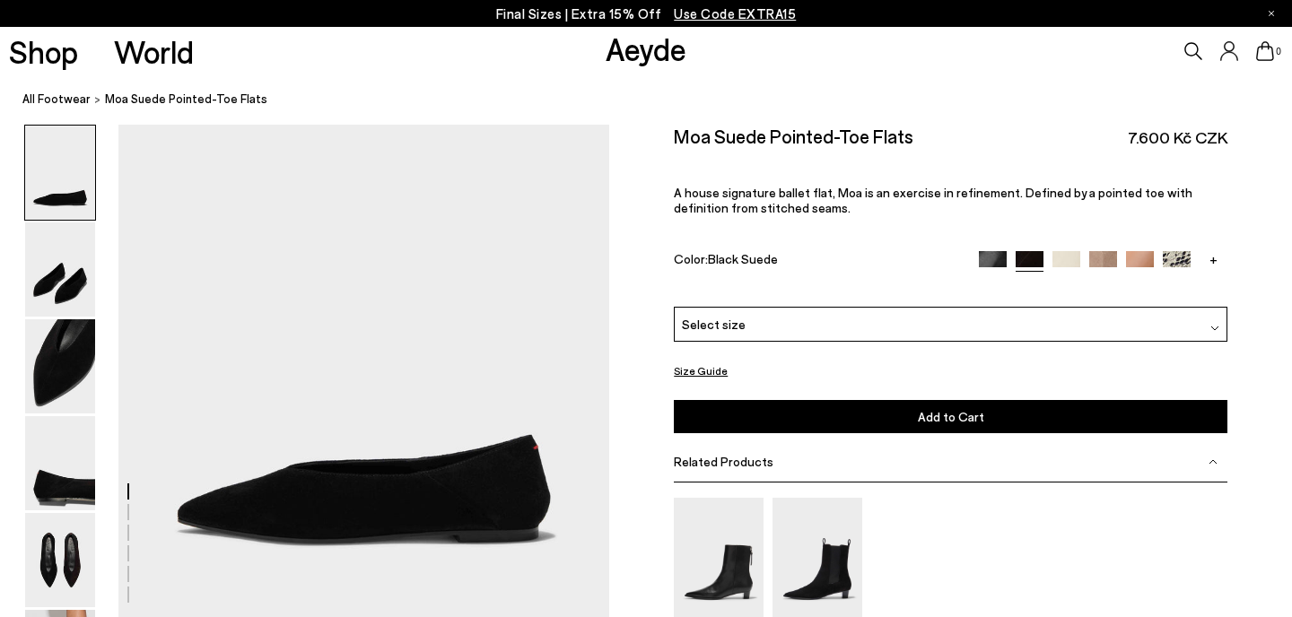
click at [1061, 259] on img at bounding box center [1066, 265] width 28 height 28
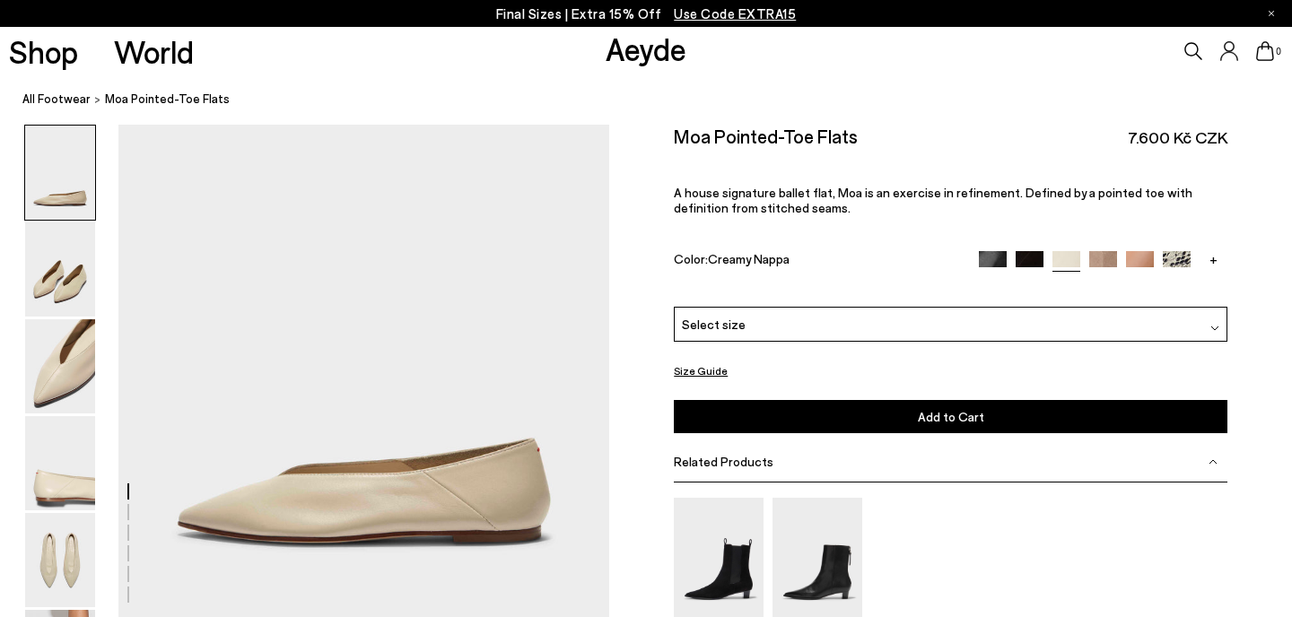
click at [1107, 262] on img at bounding box center [1103, 265] width 28 height 28
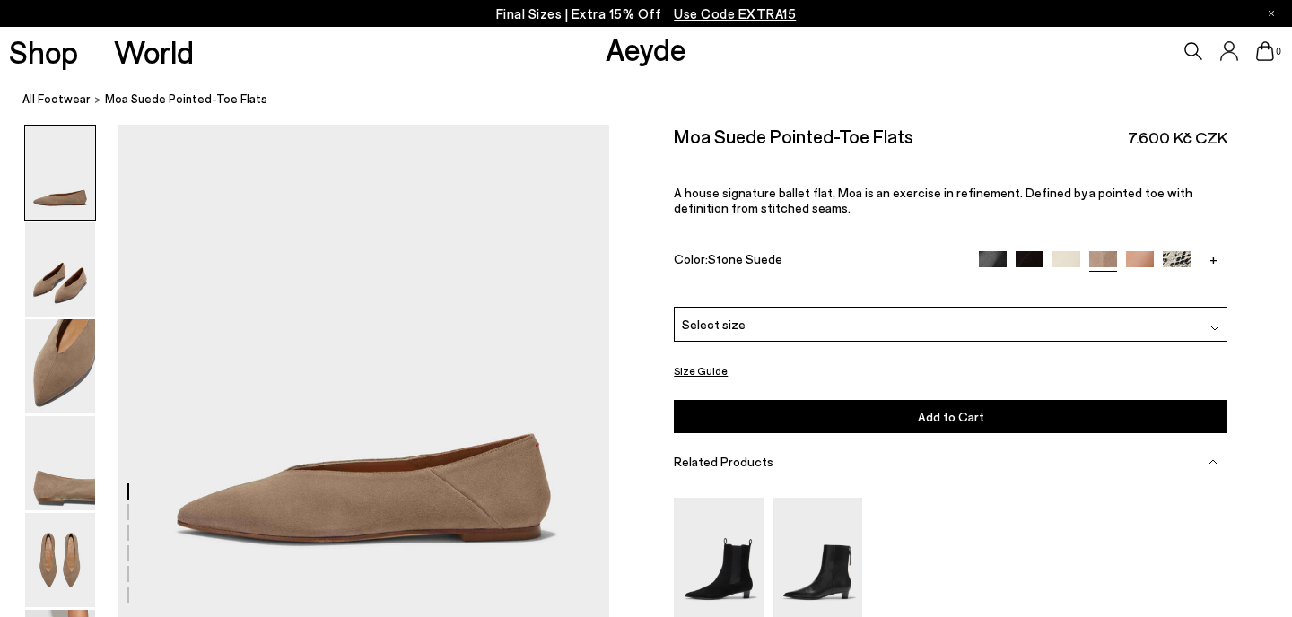
click at [1147, 262] on img at bounding box center [1140, 265] width 28 height 28
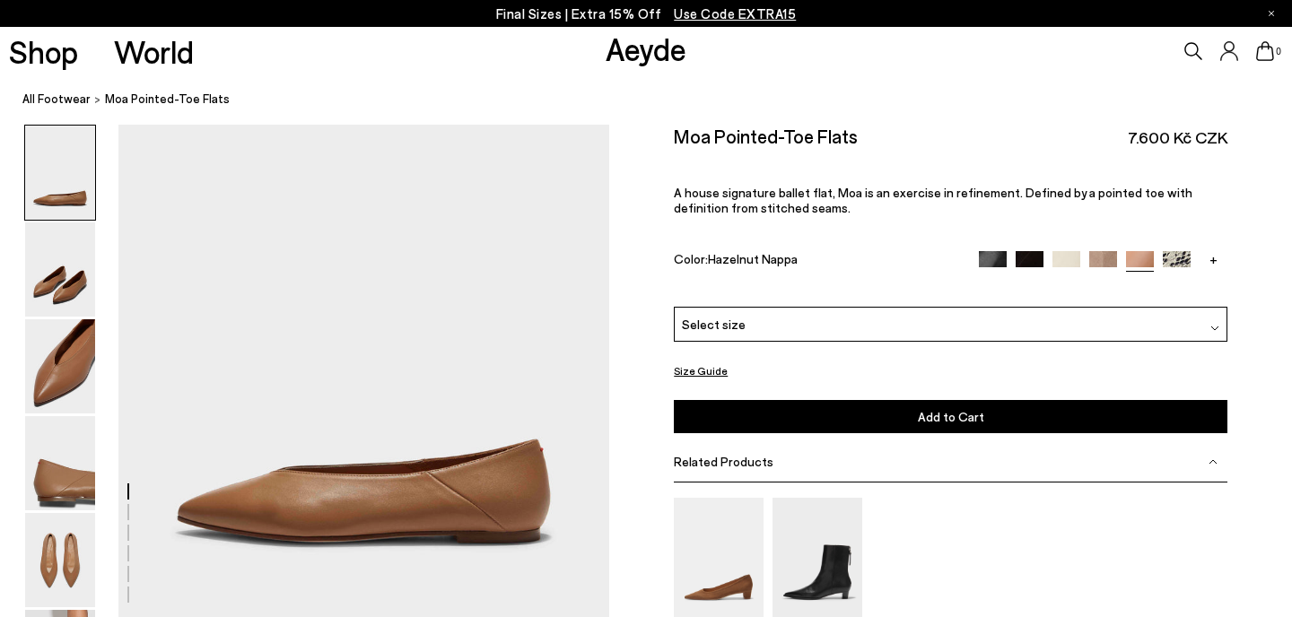
click at [1207, 256] on link "+" at bounding box center [1213, 259] width 28 height 16
click at [1210, 262] on img at bounding box center [1213, 265] width 28 height 28
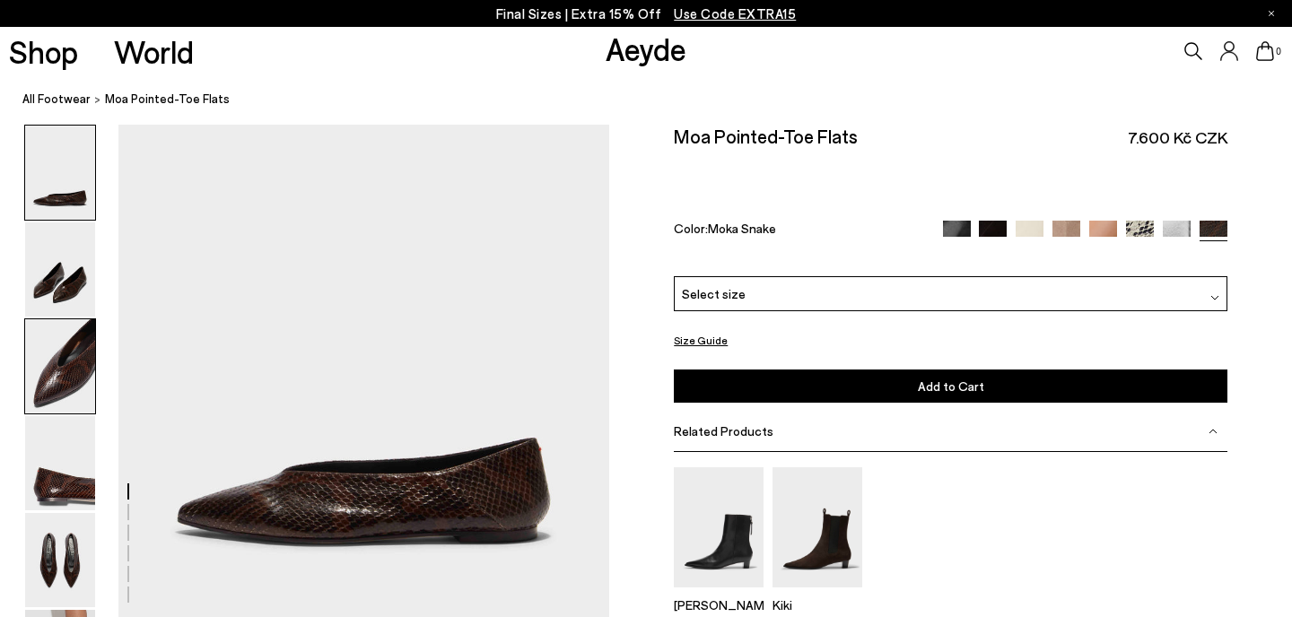
click at [39, 369] on img at bounding box center [60, 366] width 70 height 94
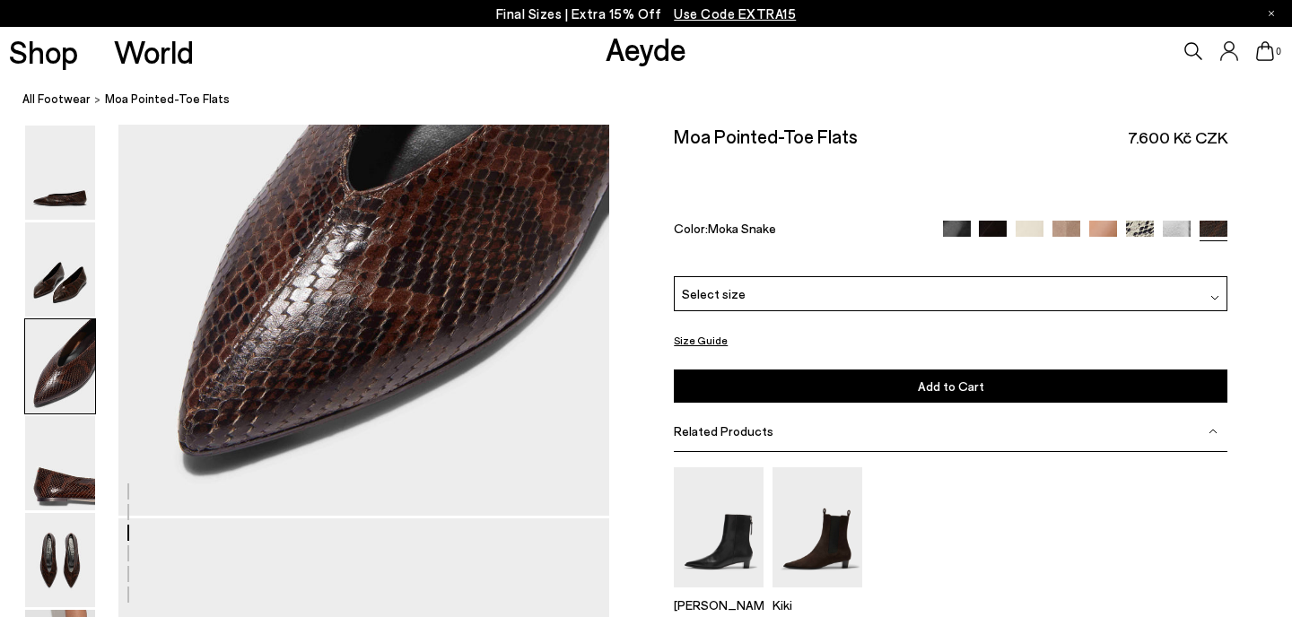
scroll to position [1417, 0]
click at [1028, 231] on img at bounding box center [1029, 234] width 28 height 28
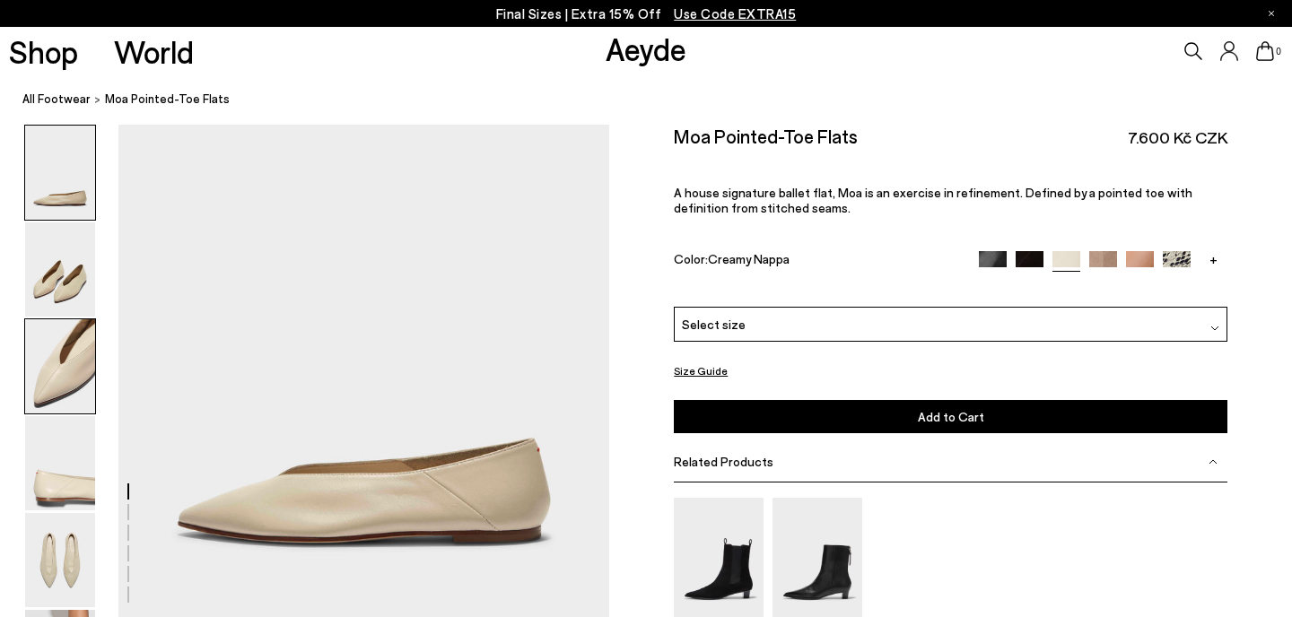
click at [58, 379] on img at bounding box center [60, 366] width 70 height 94
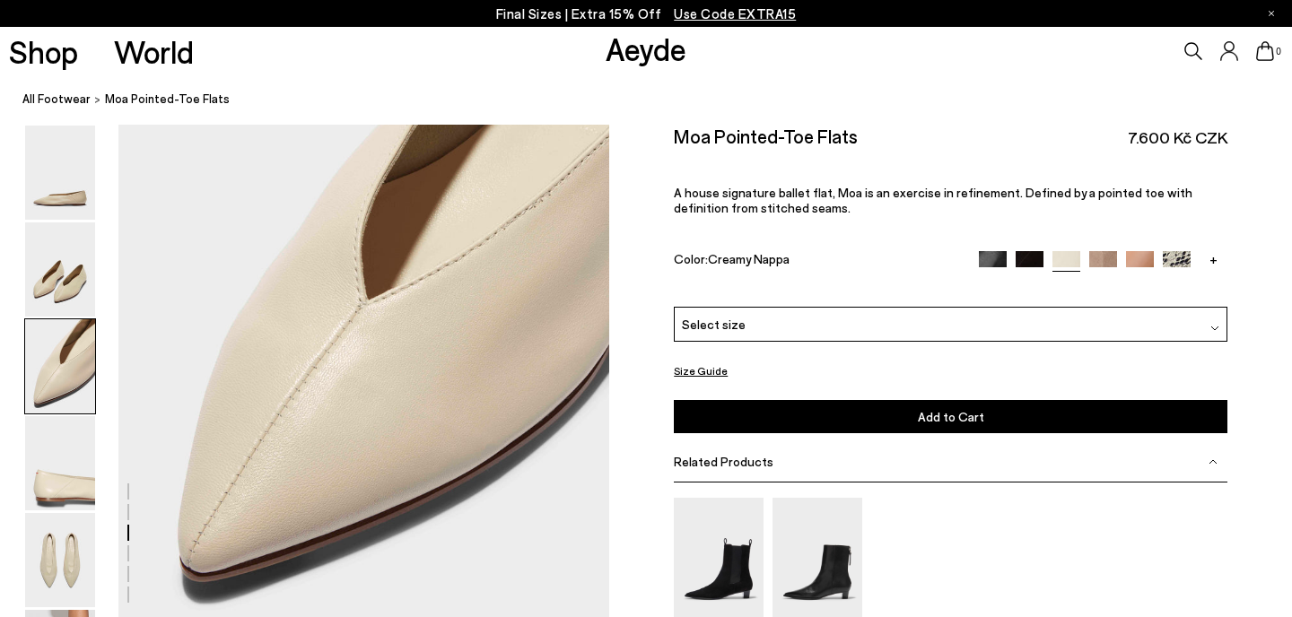
scroll to position [1294, 0]
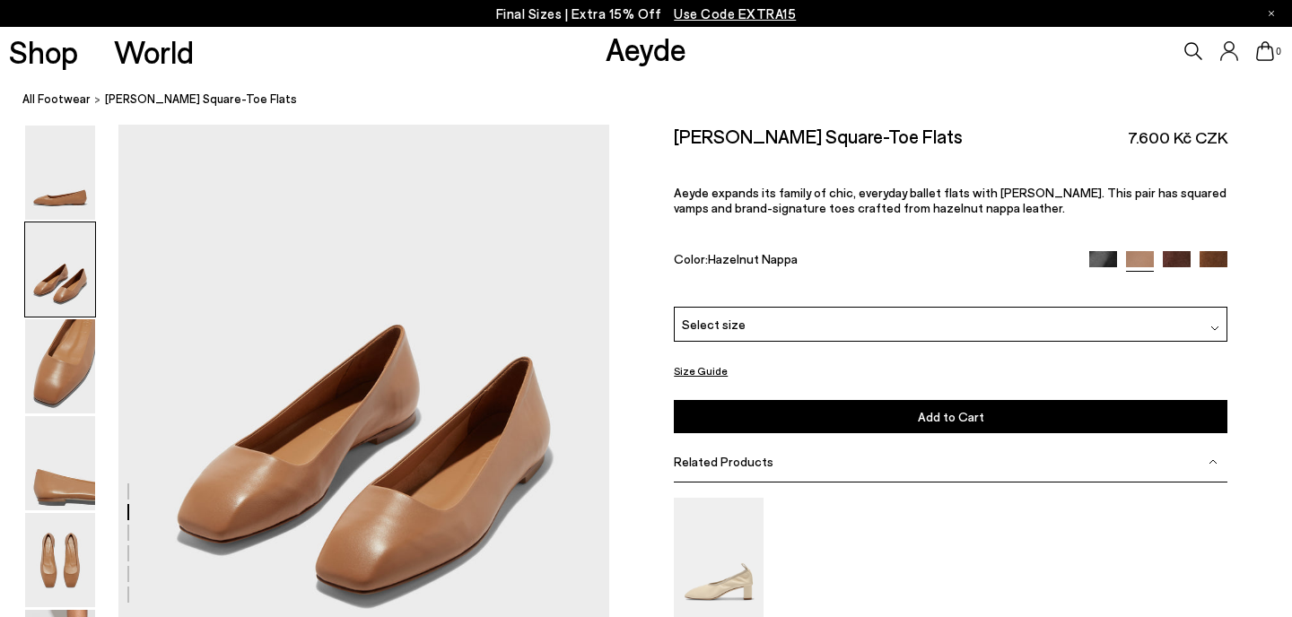
scroll to position [600, 0]
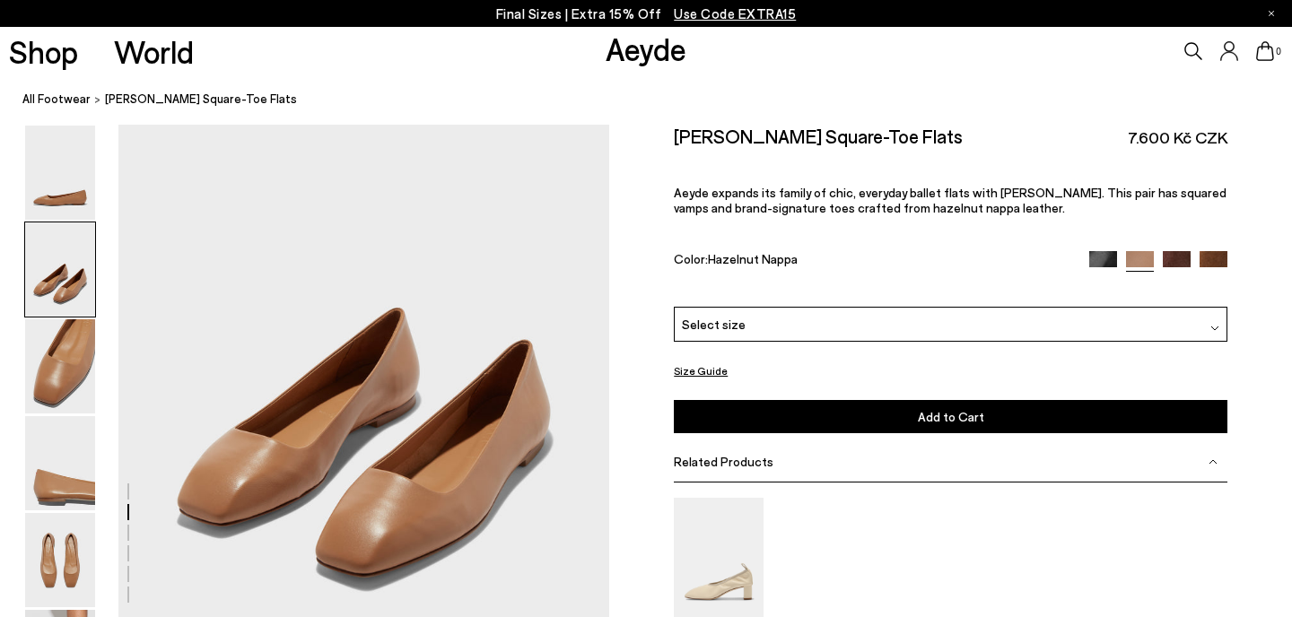
click at [1173, 264] on img at bounding box center [1177, 264] width 28 height 28
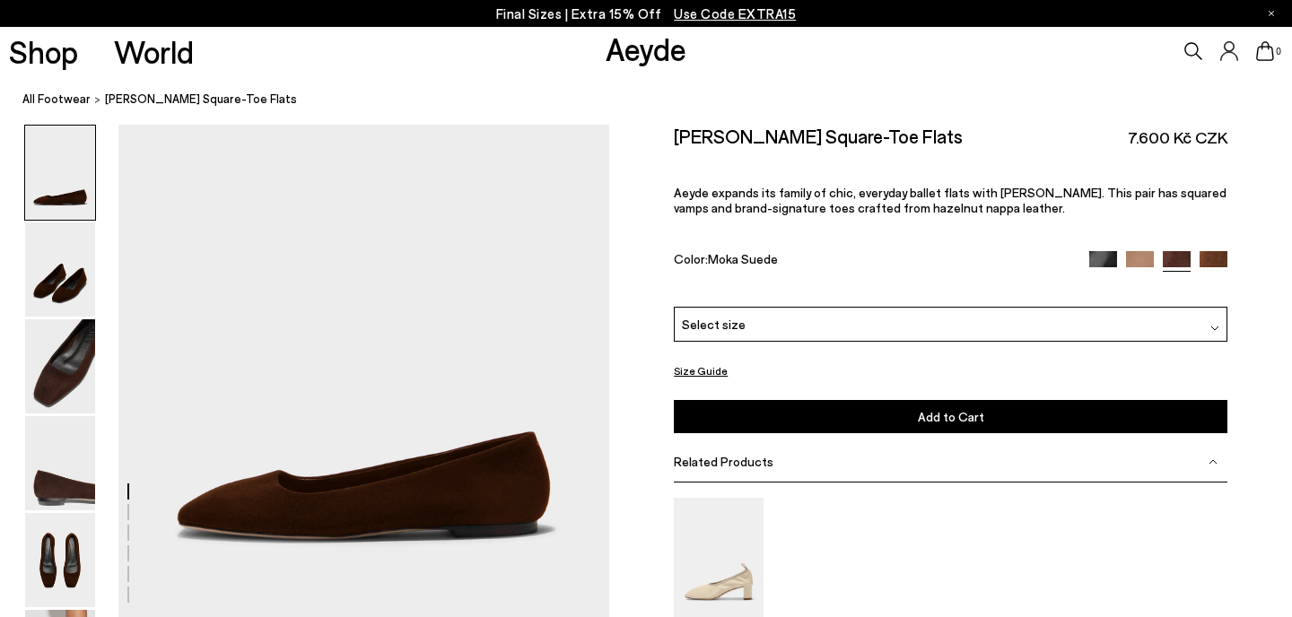
click at [1224, 257] on img at bounding box center [1213, 265] width 28 height 28
